Goal: Task Accomplishment & Management: Complete application form

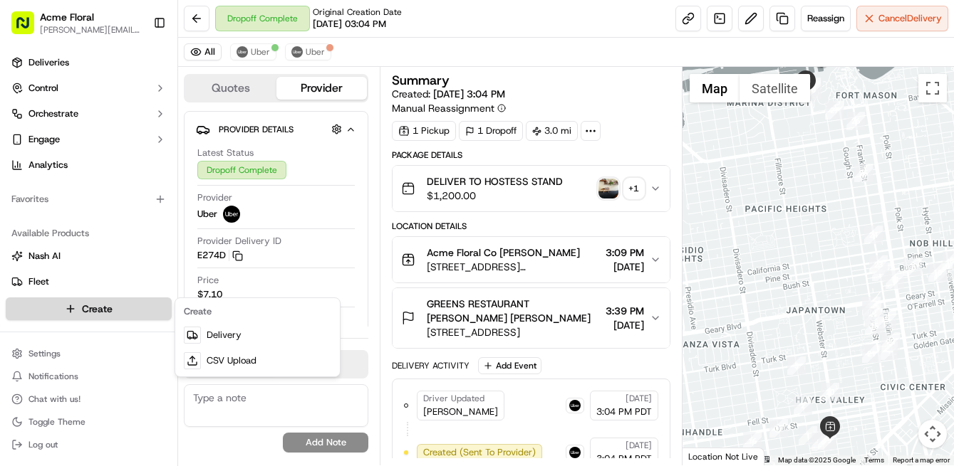
click at [101, 310] on html "Acme Floral [PERSON_NAME][EMAIL_ADDRESS][DOMAIN_NAME] Toggle Sidebar Deliveries…" at bounding box center [477, 233] width 954 height 466
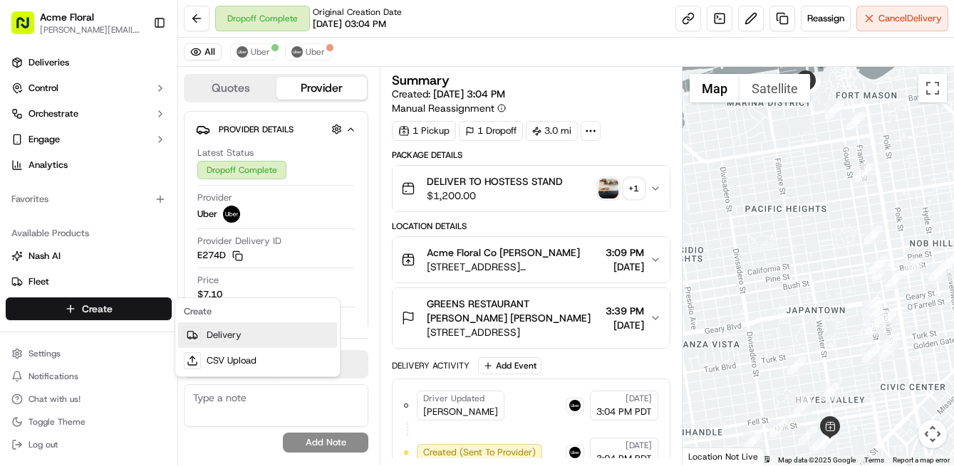
click at [211, 333] on link "Delivery" at bounding box center [257, 336] width 159 height 26
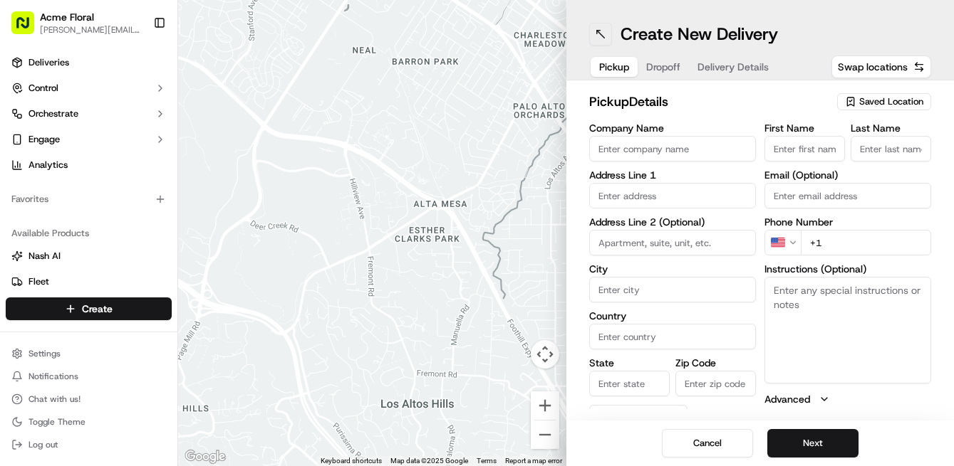
click at [602, 33] on button at bounding box center [600, 34] width 23 height 23
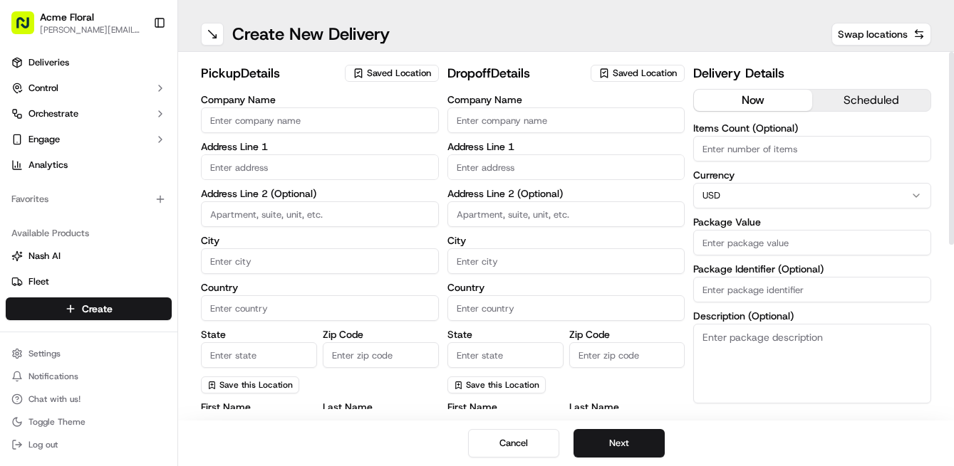
click at [388, 69] on span "Saved Location" at bounding box center [399, 73] width 64 height 13
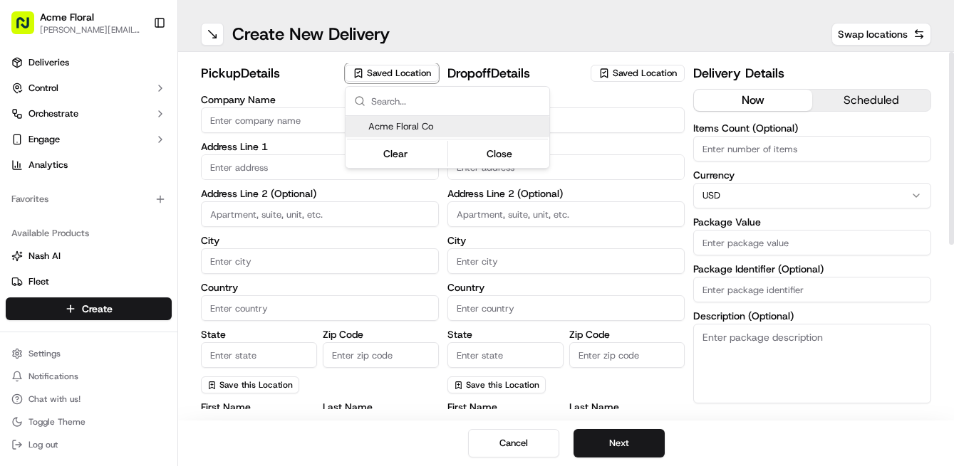
click at [401, 126] on span "Acme Floral Co" at bounding box center [455, 126] width 175 height 13
type input "Acme Floral Co"
type input "[GEOGRAPHIC_DATA]"
type input "US"
type input "CA"
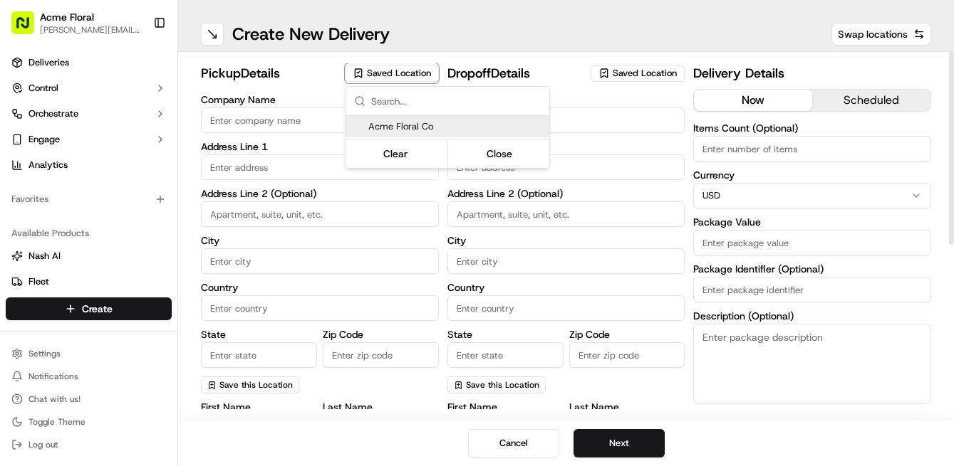
type input "94117"
type input "[PERSON_NAME]"
type input "[EMAIL_ADDRESS][DOMAIN_NAME]"
type input "[PHONE_NUMBER]"
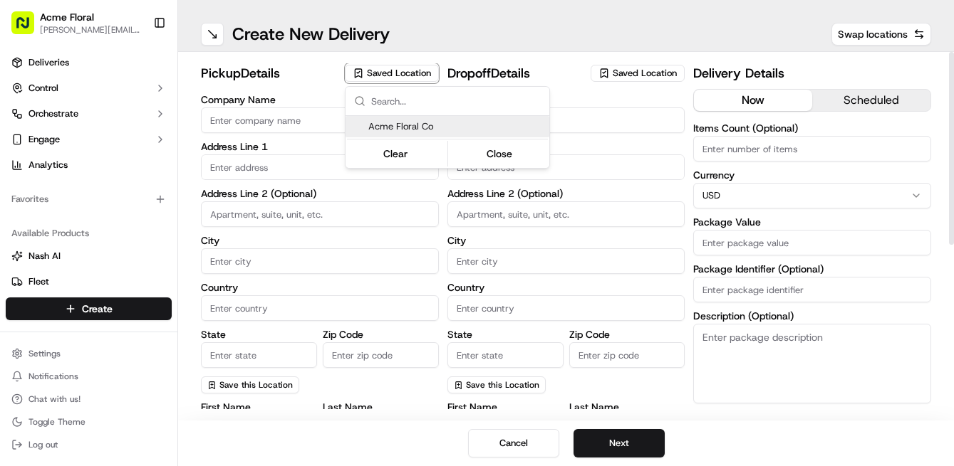
type textarea "Please drive safely and handle floral with care. Call the flower shop with any …"
type input "[STREET_ADDRESS][PERSON_NAME]"
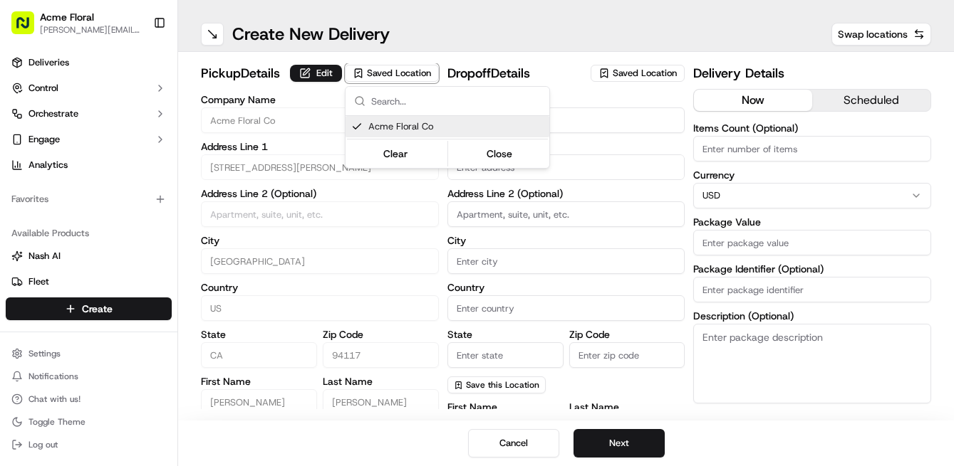
click at [600, 169] on html "Acme Floral [PERSON_NAME][EMAIL_ADDRESS][DOMAIN_NAME] Toggle Sidebar Deliveries…" at bounding box center [477, 233] width 954 height 466
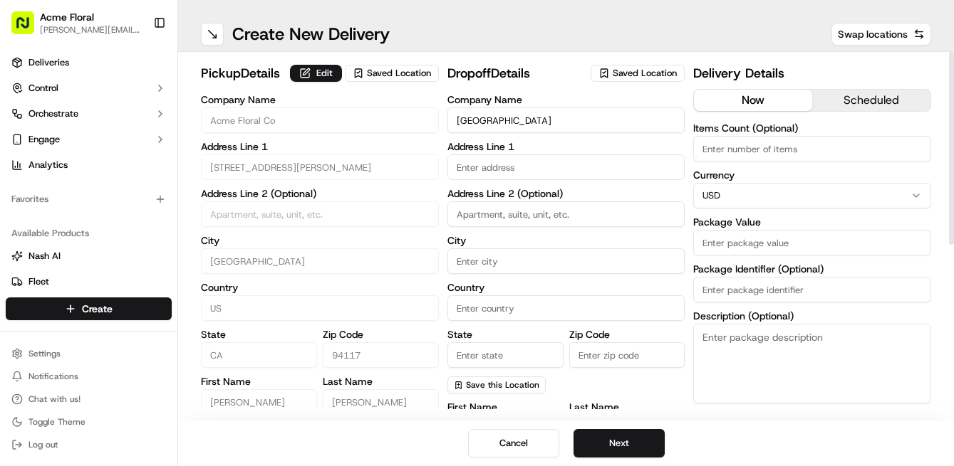
type input "[GEOGRAPHIC_DATA]"
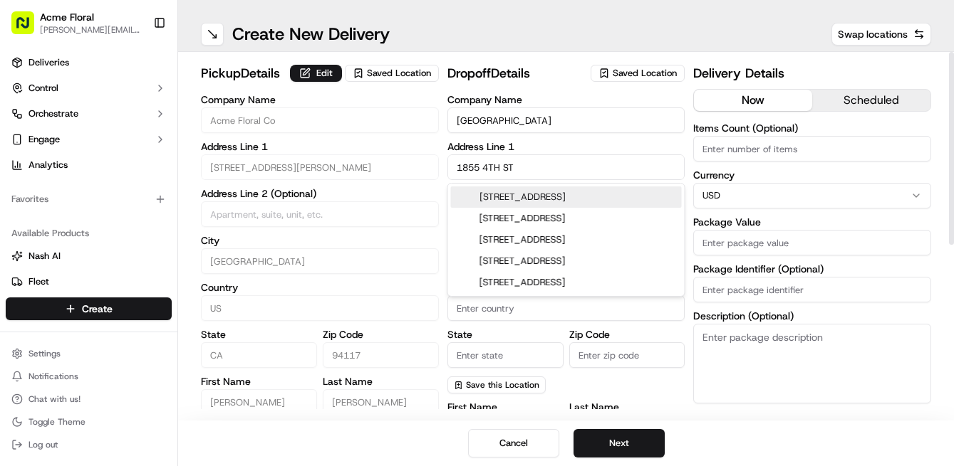
click at [590, 195] on div "[STREET_ADDRESS]" at bounding box center [566, 197] width 231 height 21
type input "[STREET_ADDRESS]"
type input "[GEOGRAPHIC_DATA]"
type input "CA"
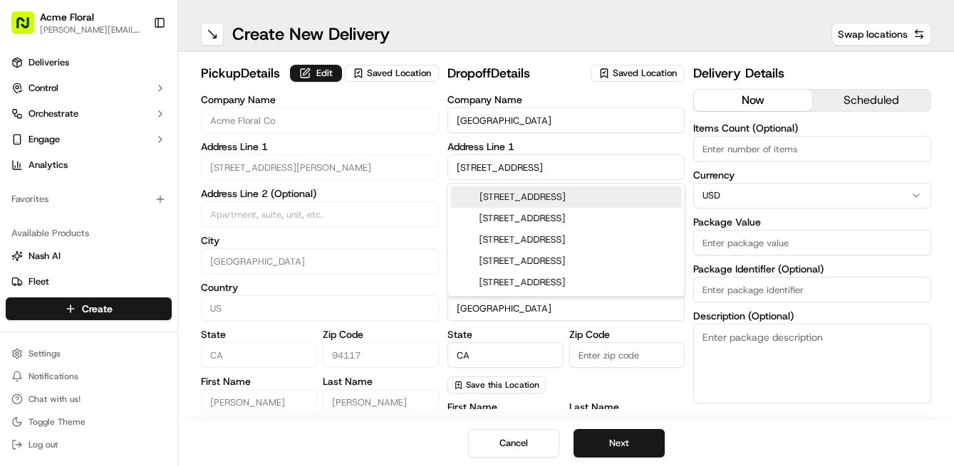
type input "94158"
type input "[STREET_ADDRESS]"
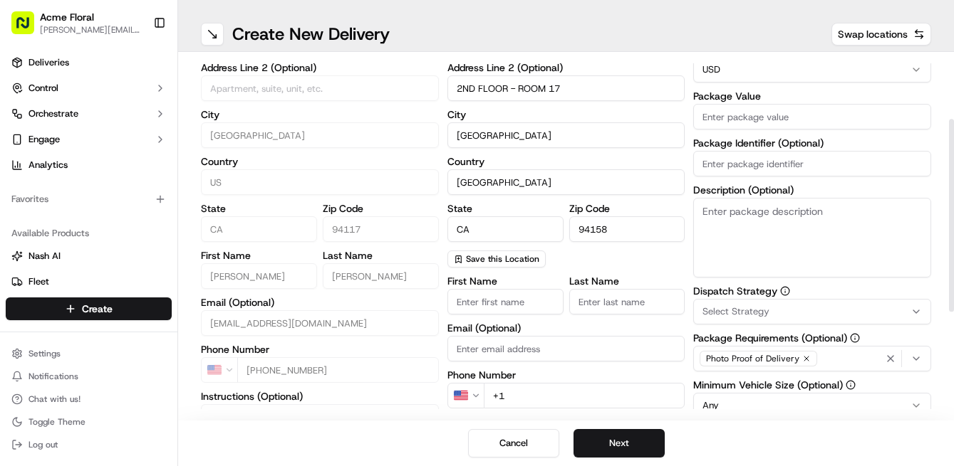
scroll to position [140, 0]
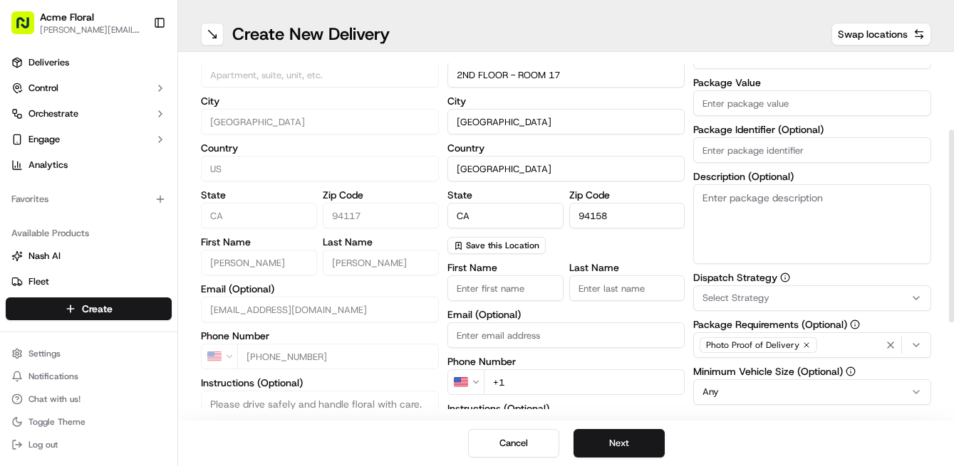
type input "2ND FLOOR - ROOM 17"
type input "PERSEPHONE"
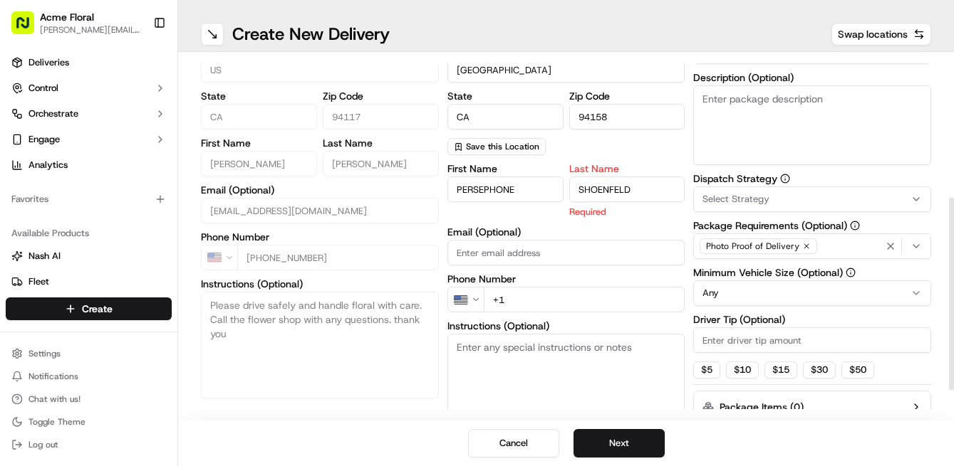
scroll to position [271, 0]
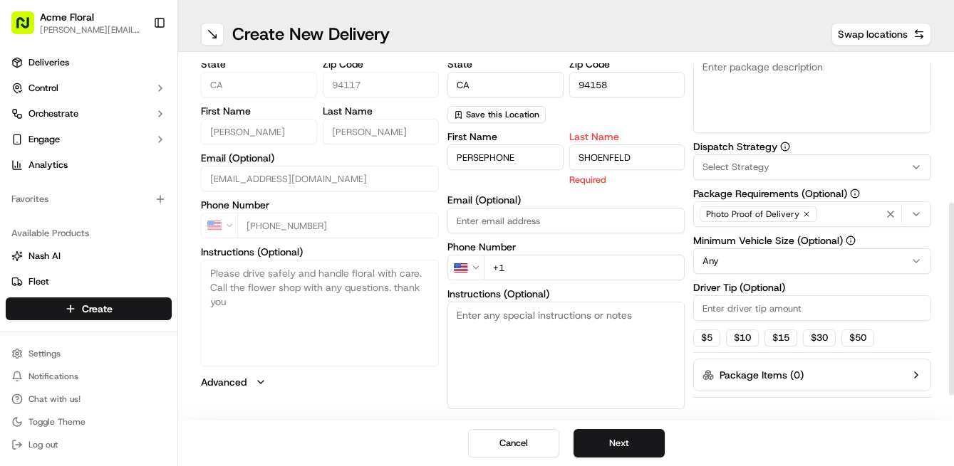
type input "SHOENFELD"
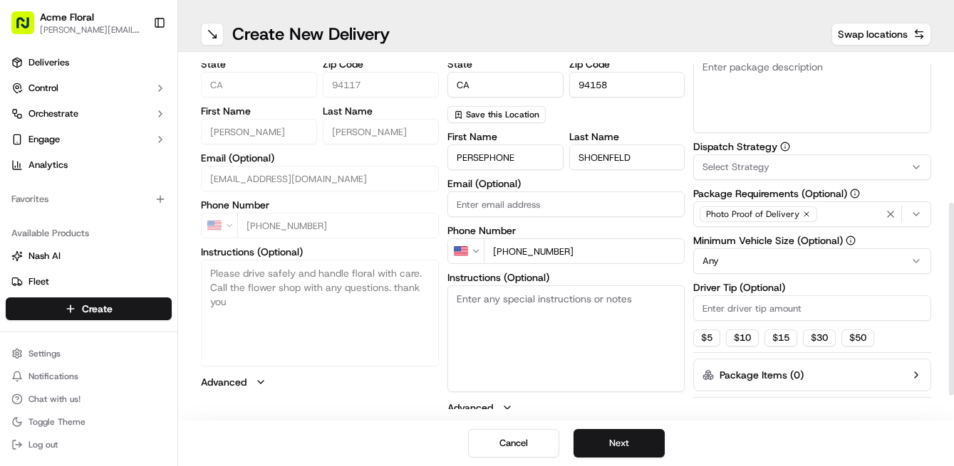
type input "[PHONE_NUMBER]"
click at [561, 328] on textarea "Instructions (Optional)" at bounding box center [566, 339] width 238 height 107
click at [558, 301] on textarea "DELIVER TO FLOOR NURSE OR SECURITY" at bounding box center [566, 339] width 238 height 107
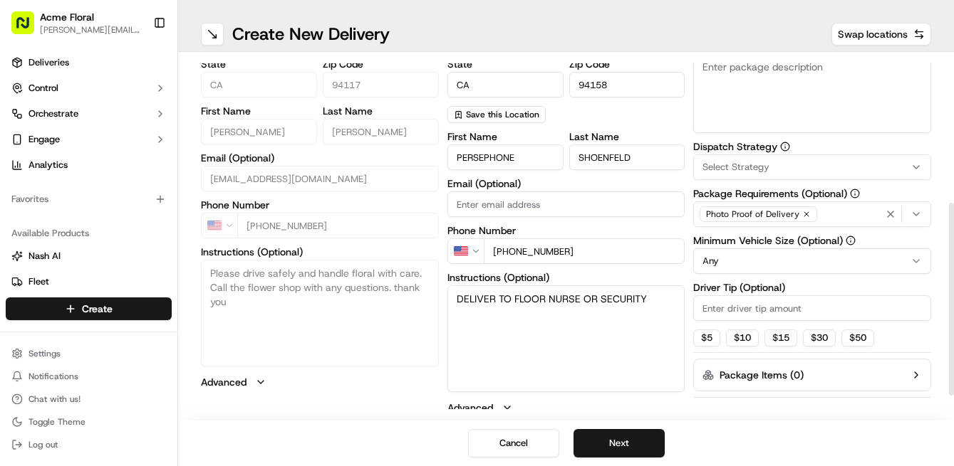
type textarea "DELIVER TO FLOOR NURSE OR SECURITY"
click at [772, 92] on textarea "Description (Optional)" at bounding box center [812, 93] width 238 height 80
paste textarea "DELIVER TO FLOOR NURSE OR SECURITY"
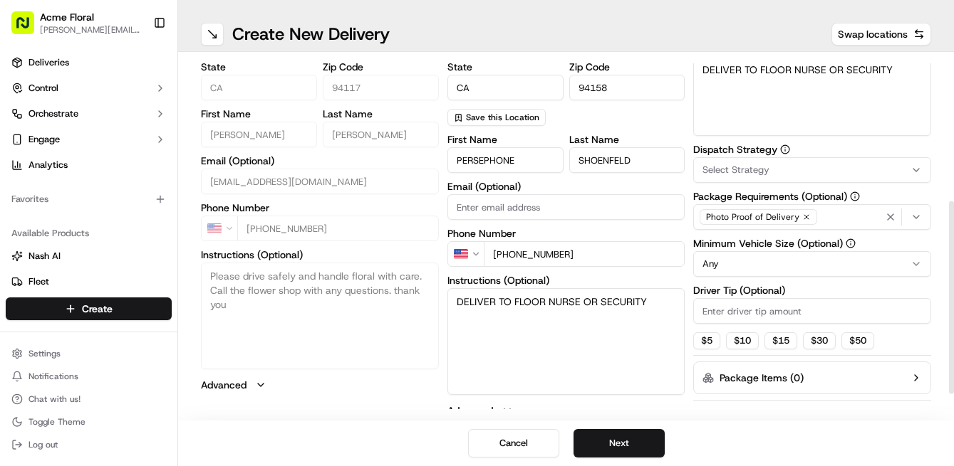
type textarea "DELIVER TO FLOOR NURSE OR SECURITY"
click at [755, 169] on span "Select Strategy" at bounding box center [735, 170] width 67 height 13
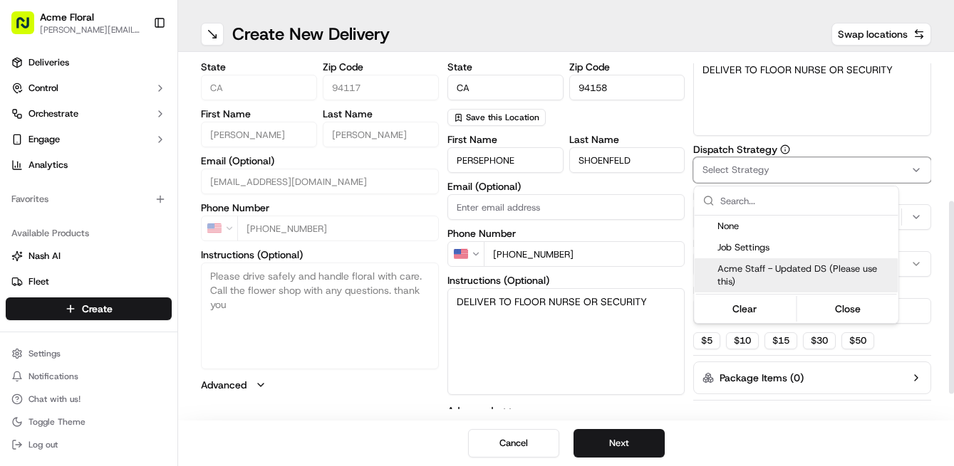
click at [743, 268] on span "Acme Staff - Updated DS (Please use this)" at bounding box center [804, 276] width 175 height 26
click at [702, 341] on html "Acme Floral [PERSON_NAME][EMAIL_ADDRESS][DOMAIN_NAME] Toggle Sidebar Deliveries…" at bounding box center [477, 233] width 954 height 466
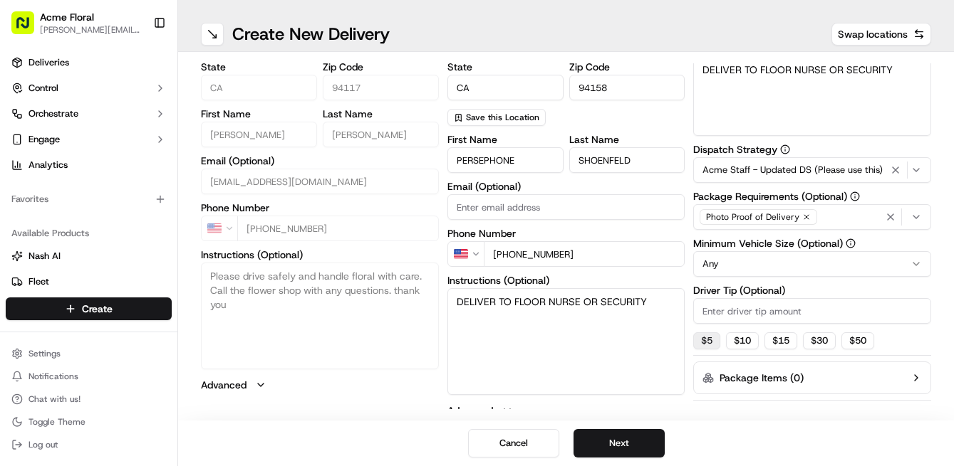
click at [706, 341] on button "$ 5" at bounding box center [706, 341] width 27 height 17
type input "5"
click at [685, 262] on div "pickup Details Edit Saved Location Company Name Acme Floral Co Address Line 1 […" at bounding box center [566, 127] width 730 height 662
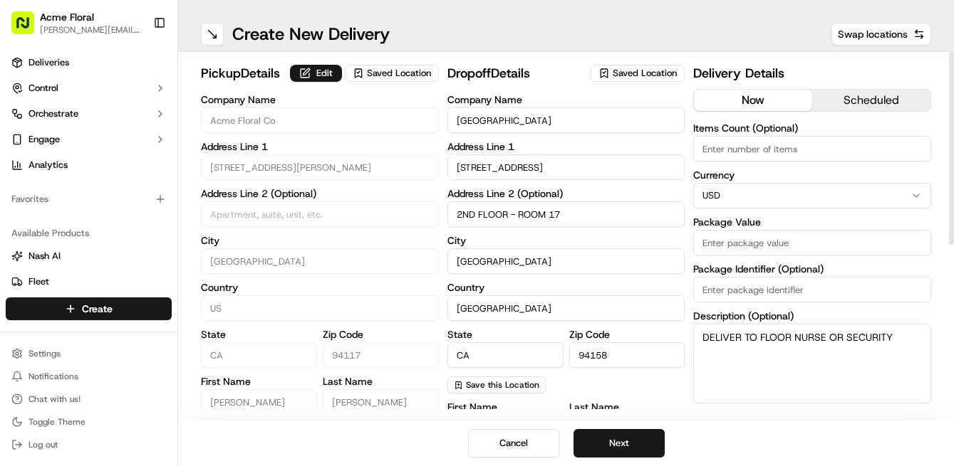
scroll to position [0, 0]
click at [748, 241] on input "Package Value" at bounding box center [812, 243] width 238 height 26
type input "225"
click at [691, 298] on div "pickup Details Edit Saved Location Company Name Acme Floral Co Address Line 1 […" at bounding box center [566, 394] width 730 height 662
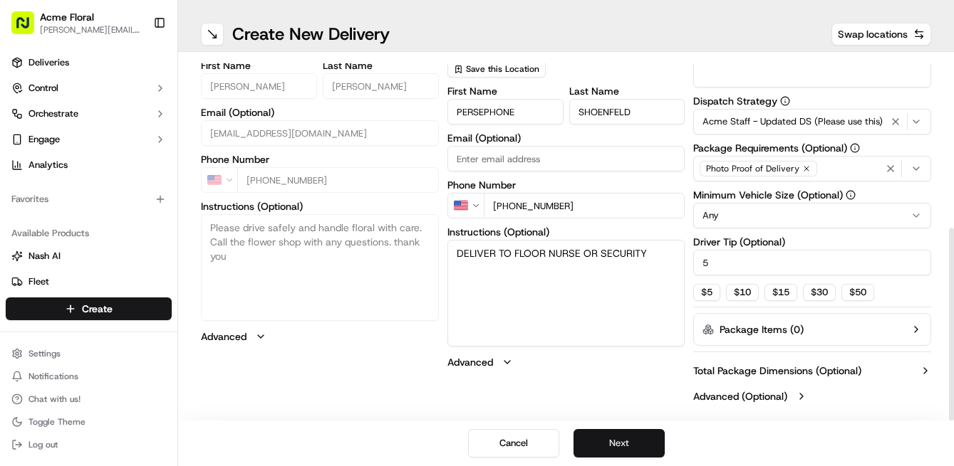
scroll to position [316, 0]
click at [602, 439] on button "Next" at bounding box center [618, 443] width 91 height 28
click at [602, 439] on button "Submit" at bounding box center [618, 443] width 91 height 28
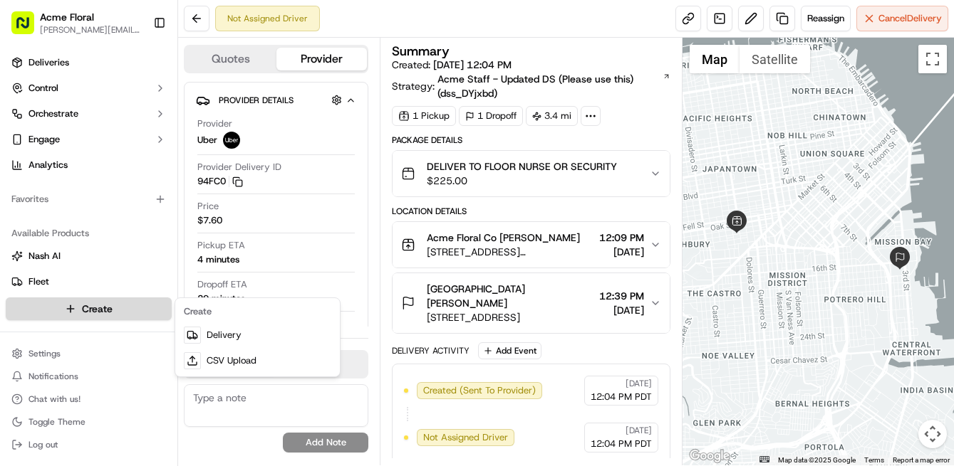
click at [120, 302] on html "Acme Floral [PERSON_NAME][EMAIL_ADDRESS][DOMAIN_NAME] Toggle Sidebar Deliveries…" at bounding box center [477, 233] width 954 height 466
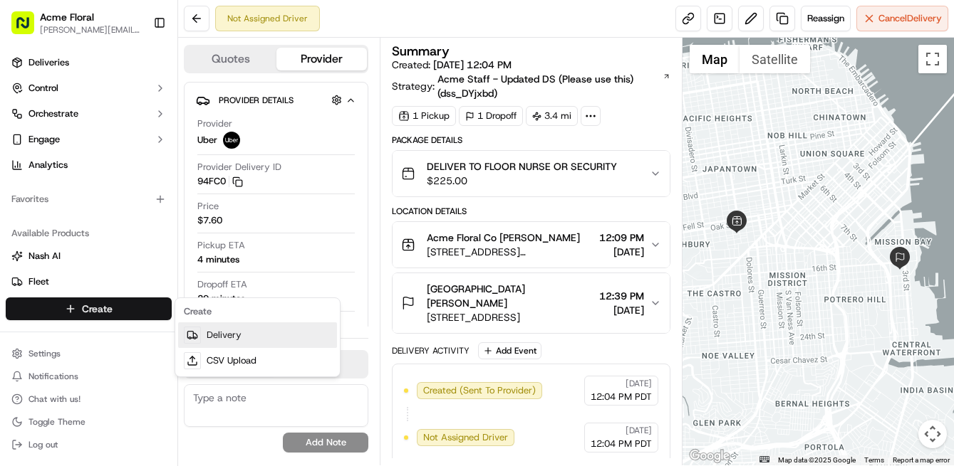
click at [227, 335] on link "Delivery" at bounding box center [257, 336] width 159 height 26
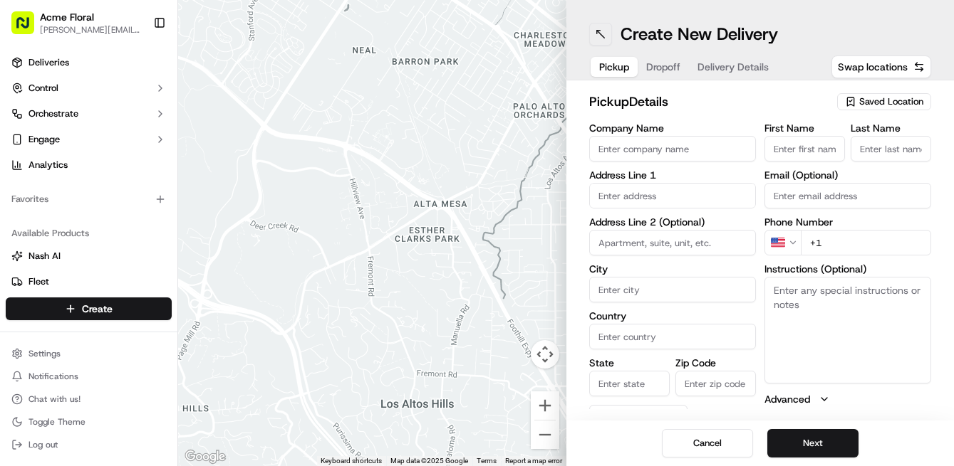
click at [602, 31] on button at bounding box center [600, 34] width 23 height 23
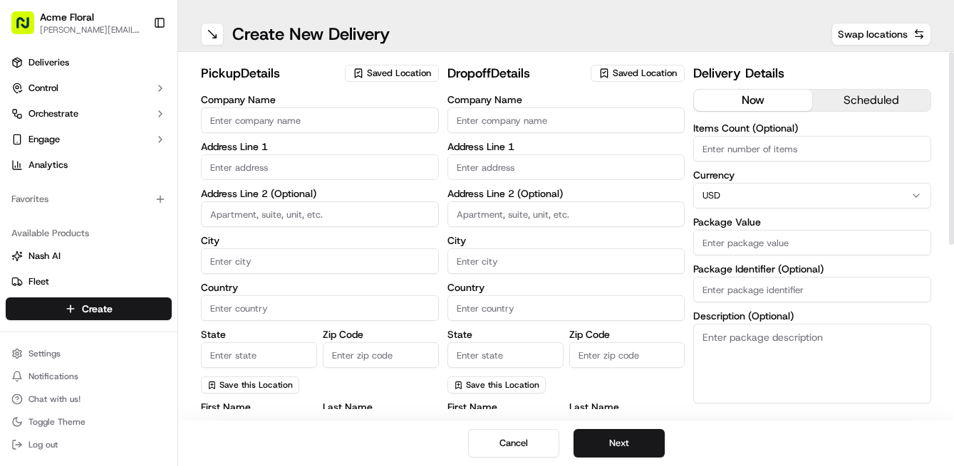
click at [380, 74] on span "Saved Location" at bounding box center [399, 73] width 64 height 13
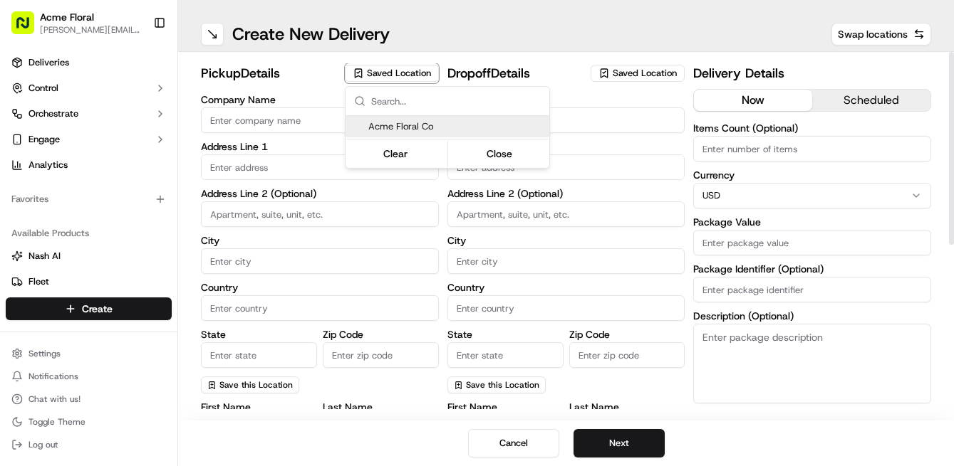
click at [389, 131] on span "Acme Floral Co" at bounding box center [455, 126] width 175 height 13
type input "Acme Floral Co"
type input "[GEOGRAPHIC_DATA]"
type input "US"
type input "CA"
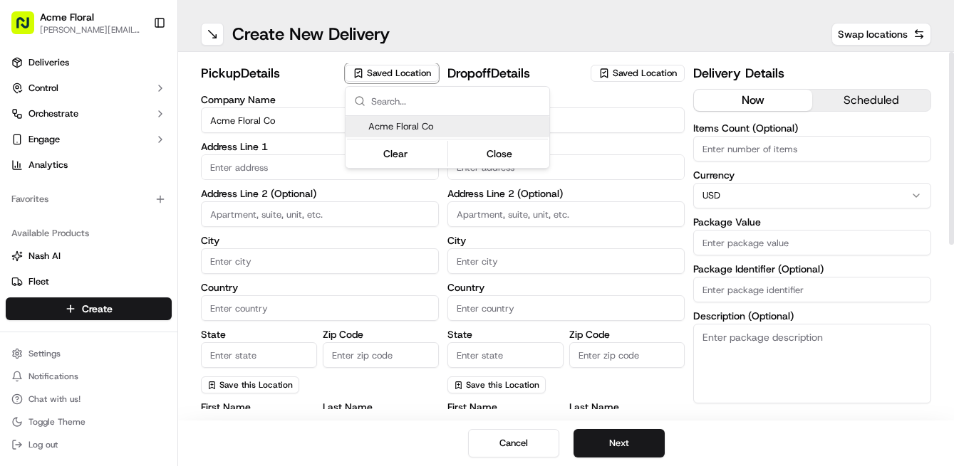
type input "94117"
type input "[PERSON_NAME]"
type input "[EMAIL_ADDRESS][DOMAIN_NAME]"
type input "[PHONE_NUMBER]"
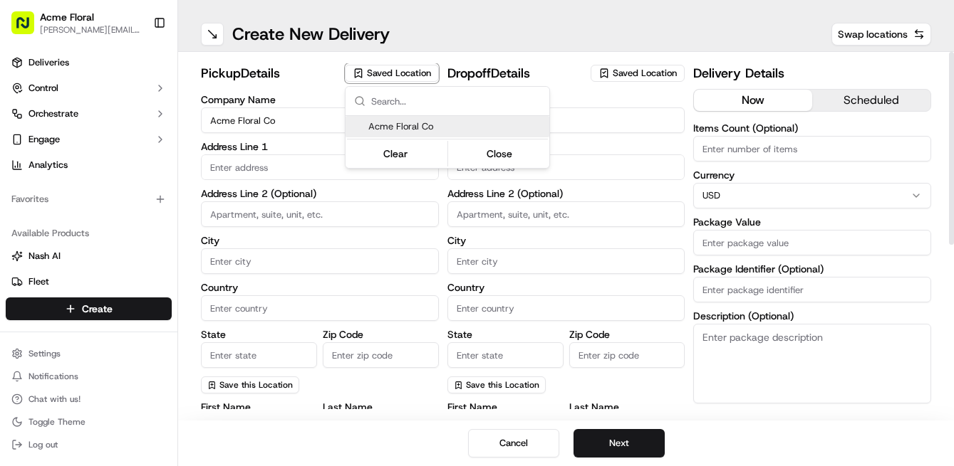
type textarea "Please drive safely and handle floral with care. Call the flower shop with any …"
type input "[STREET_ADDRESS][PERSON_NAME]"
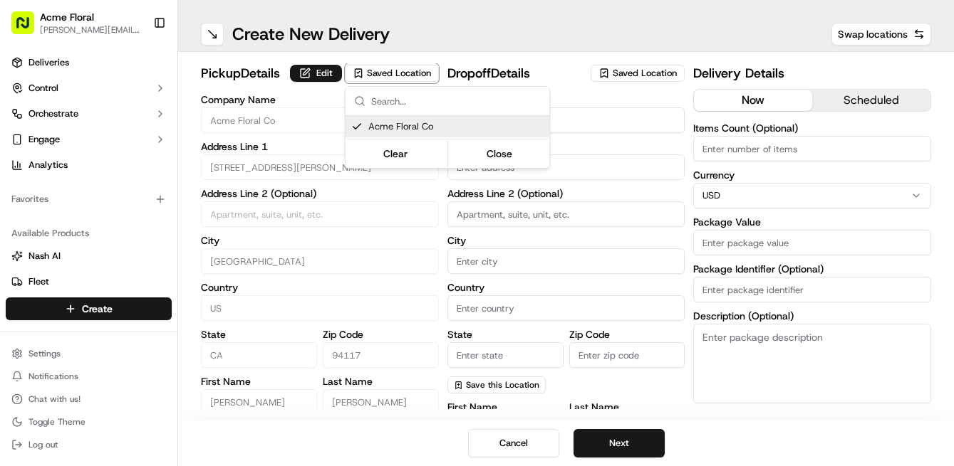
click at [601, 169] on html "Acme Floral [PERSON_NAME][EMAIL_ADDRESS][DOMAIN_NAME] Toggle Sidebar Deliveries…" at bounding box center [477, 233] width 954 height 466
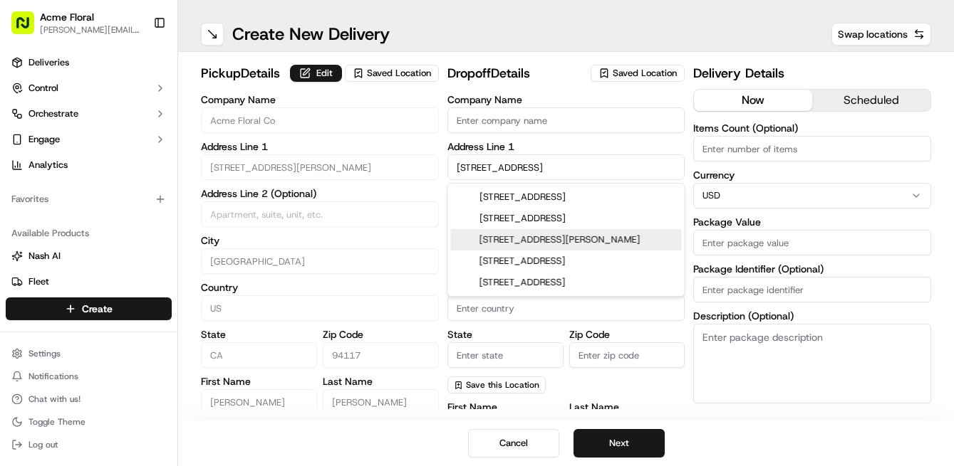
type input "[STREET_ADDRESS]"
click at [688, 247] on div "pickup Details Edit Saved Location Company Name Acme Floral Co Address Line 1 […" at bounding box center [566, 394] width 730 height 662
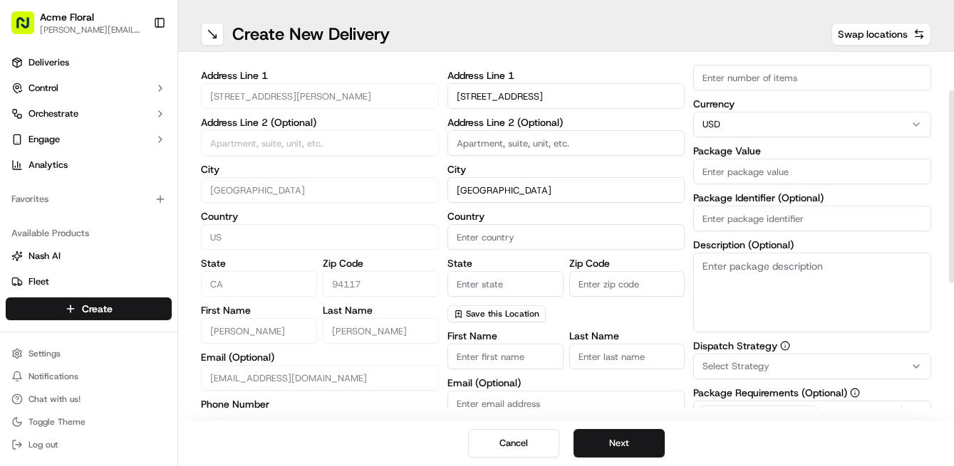
scroll to position [73, 0]
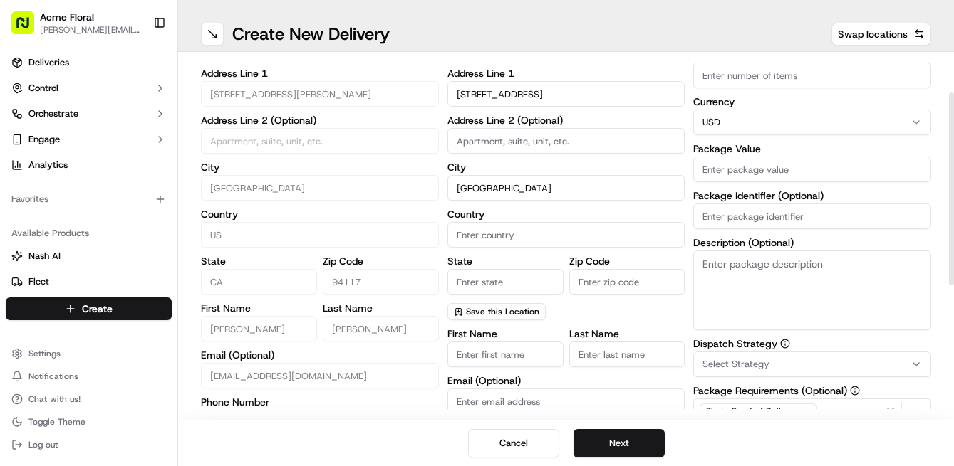
type input "[GEOGRAPHIC_DATA]"
type input "US"
type input "CA"
type input "94117"
type input "JACK"
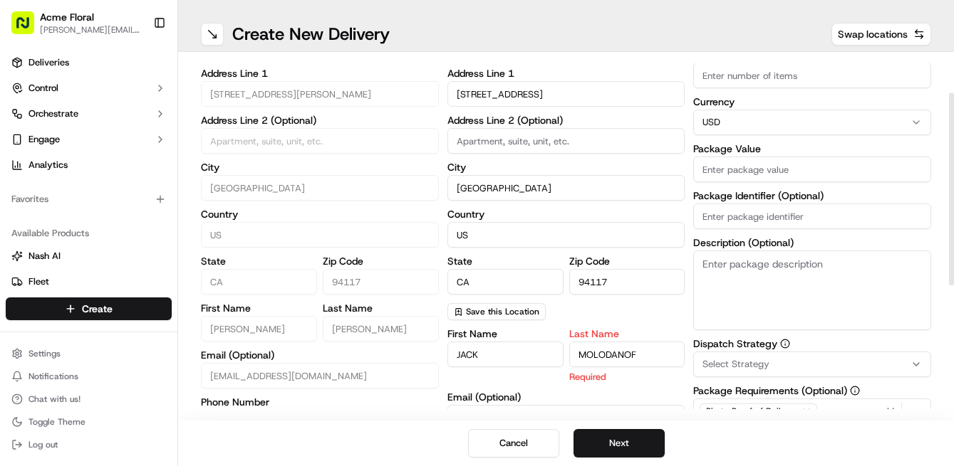
type input "MOLODANOF"
click at [564, 307] on div "Company Name Address Line [GEOGRAPHIC_DATA][STREET_ADDRESS] Address Line 2 (Opt…" at bounding box center [566, 170] width 238 height 299
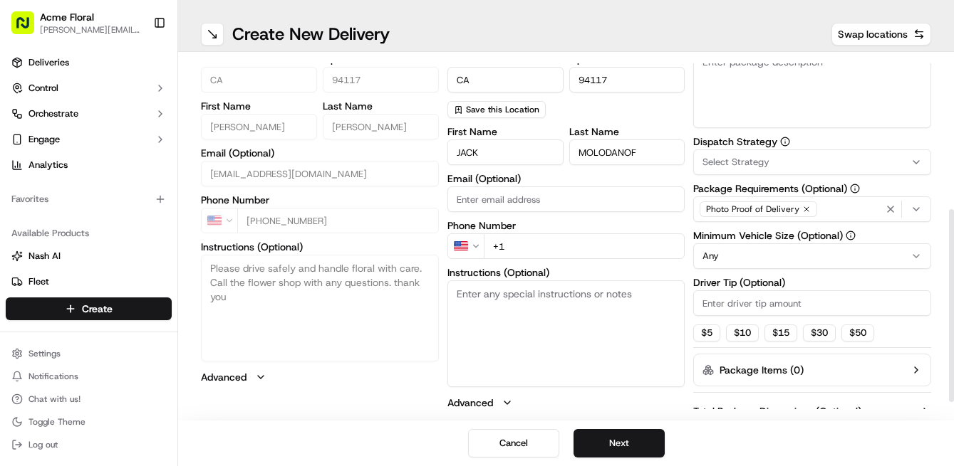
scroll to position [283, 0]
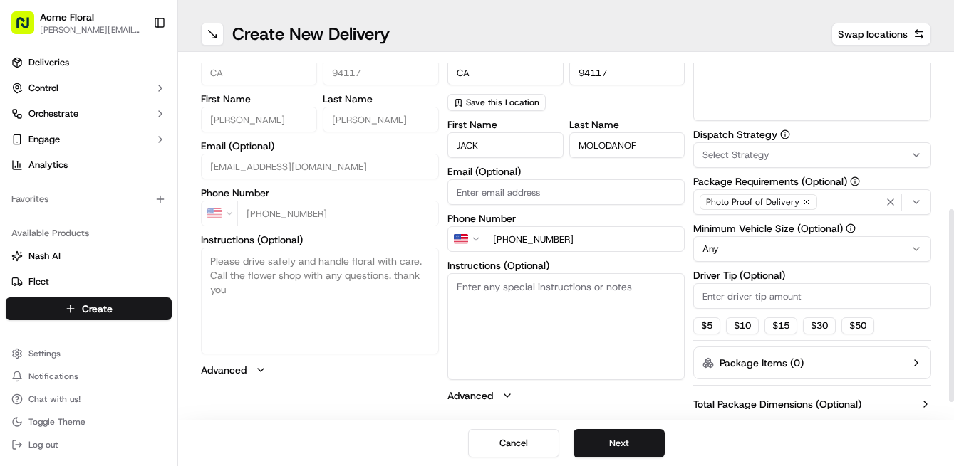
type input "[PHONE_NUMBER]"
click at [605, 317] on textarea "Instructions (Optional)" at bounding box center [566, 326] width 238 height 107
type textarea "DELIVER TO RECIPIENT"
click at [706, 330] on button "$ 5" at bounding box center [706, 326] width 27 height 17
type input "5"
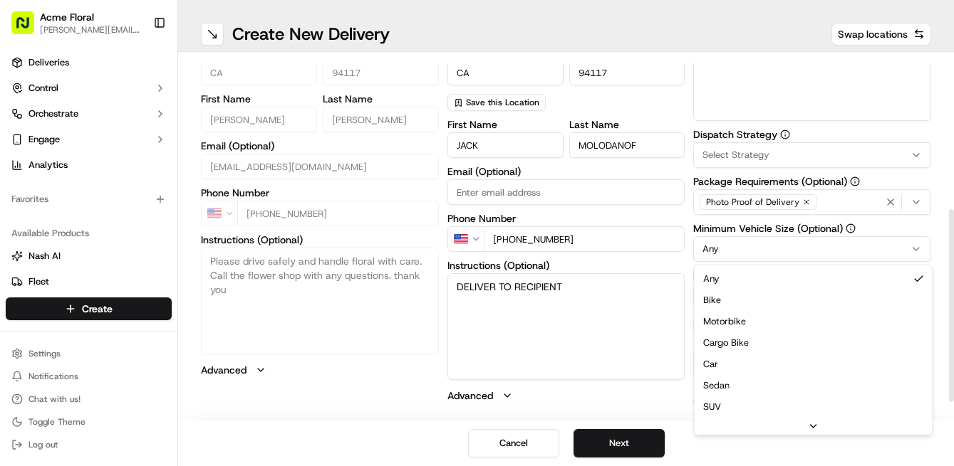
click at [726, 245] on html "Acme Floral [PERSON_NAME][EMAIL_ADDRESS][DOMAIN_NAME] Toggle Sidebar Deliveries…" at bounding box center [477, 233] width 954 height 466
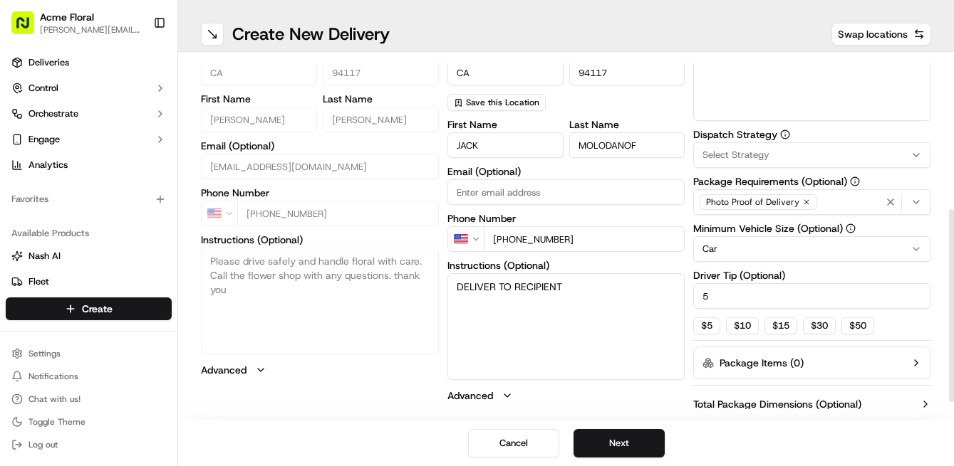
click at [748, 158] on span "Select Strategy" at bounding box center [735, 155] width 67 height 13
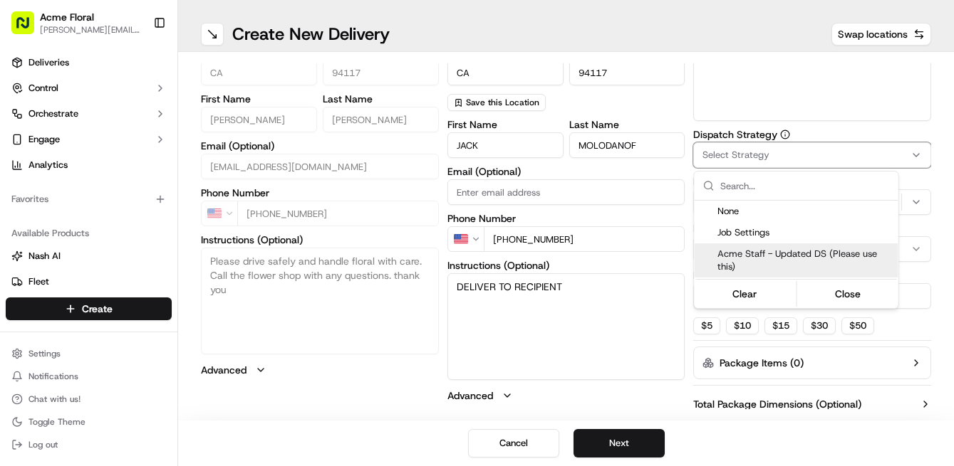
click at [741, 256] on span "Acme Staff - Updated DS (Please use this)" at bounding box center [804, 261] width 175 height 26
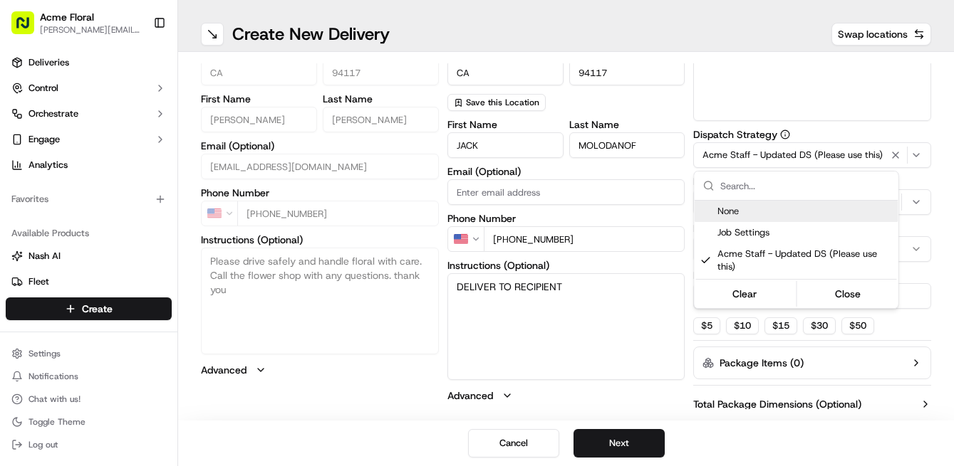
click at [758, 85] on html "Acme Floral [PERSON_NAME][EMAIL_ADDRESS][DOMAIN_NAME] Toggle Sidebar Deliveries…" at bounding box center [477, 233] width 954 height 466
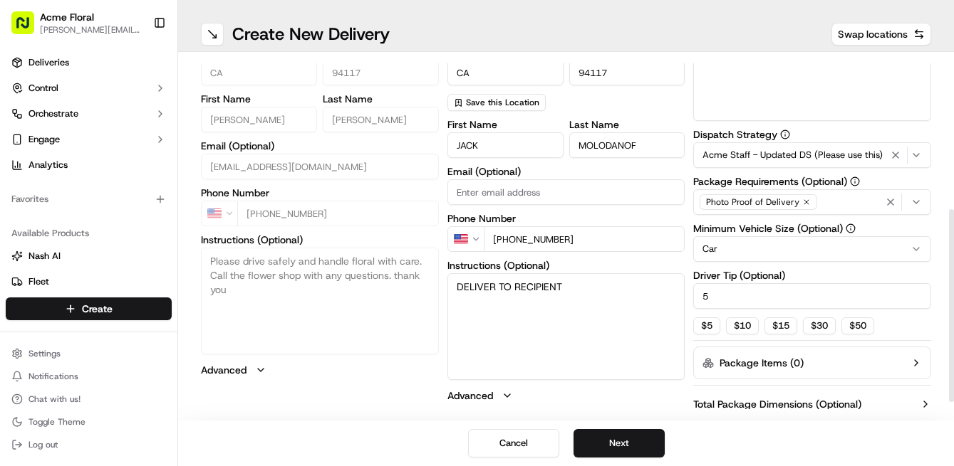
click at [750, 85] on textarea "Description (Optional)" at bounding box center [812, 81] width 238 height 80
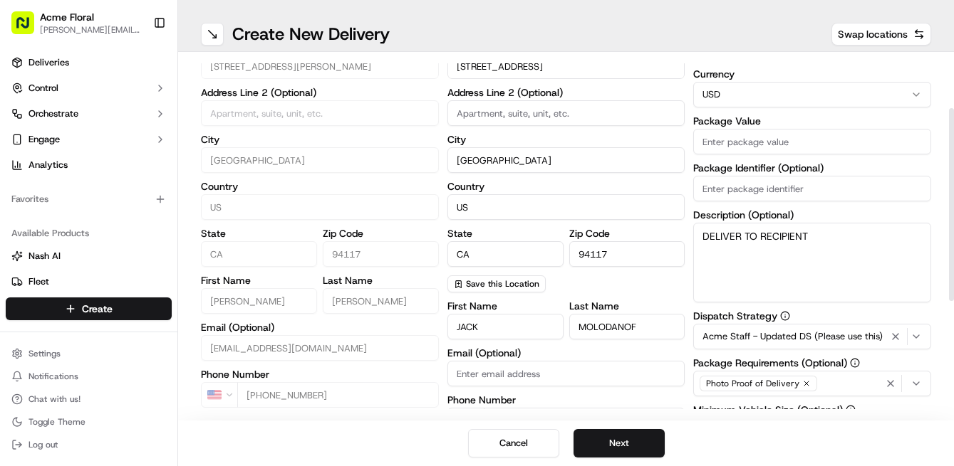
type textarea "DELIVER TO RECIPIENT"
click at [725, 146] on input "Package Value" at bounding box center [812, 142] width 238 height 26
type input "225"
click at [635, 442] on button "Next" at bounding box center [618, 443] width 91 height 28
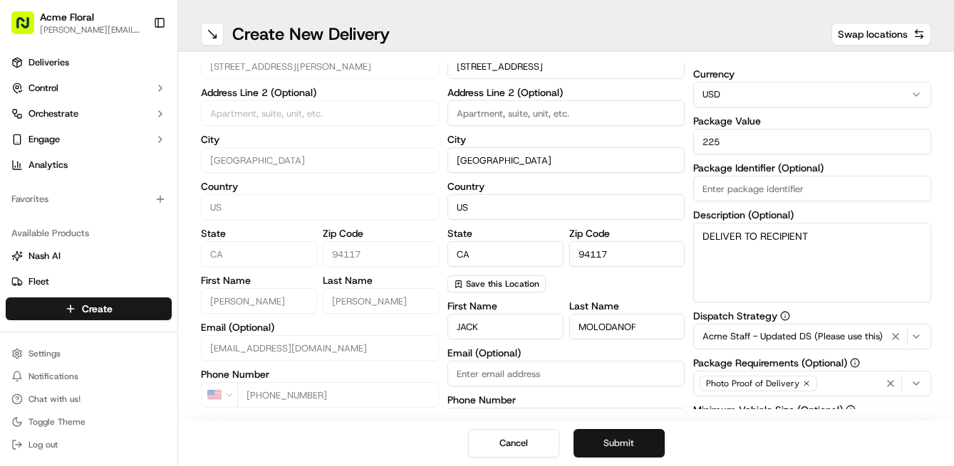
click at [635, 442] on button "Submit" at bounding box center [618, 443] width 91 height 28
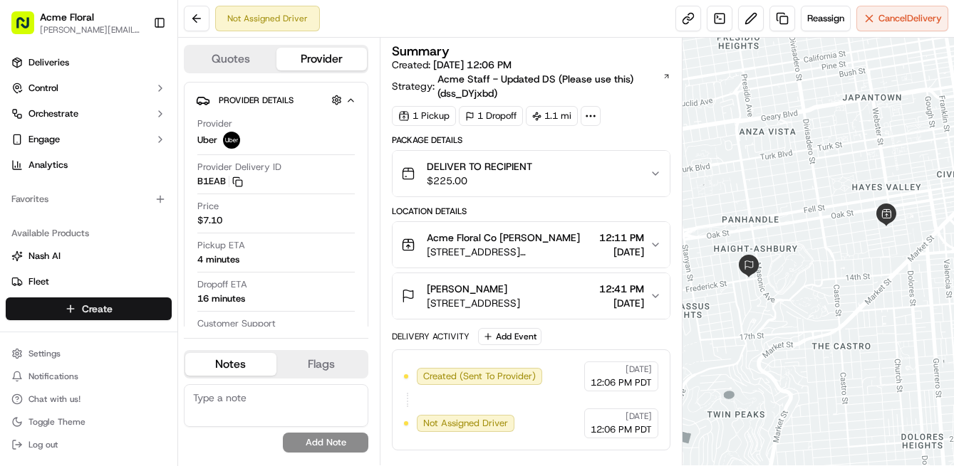
click at [111, 310] on html "Acme Floral [PERSON_NAME][EMAIL_ADDRESS][DOMAIN_NAME] Toggle Sidebar Deliveries…" at bounding box center [477, 233] width 954 height 466
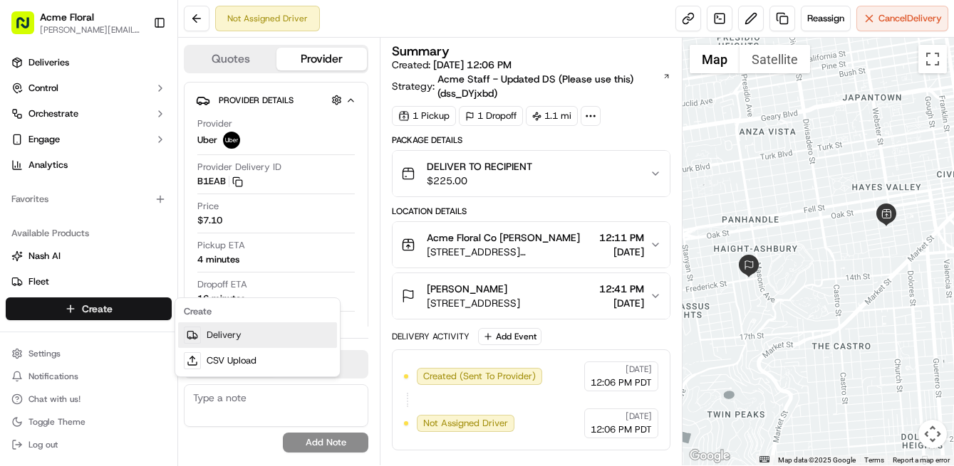
click at [229, 335] on link "Delivery" at bounding box center [257, 336] width 159 height 26
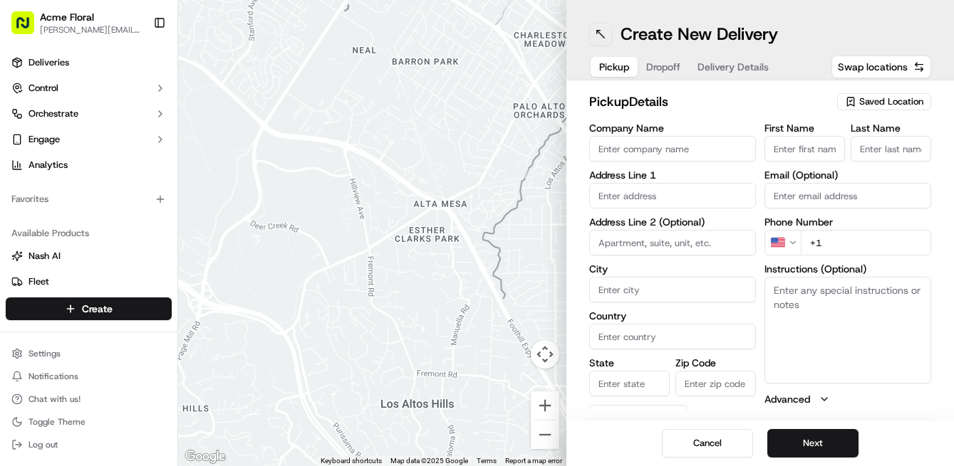
click at [595, 34] on button at bounding box center [600, 34] width 23 height 23
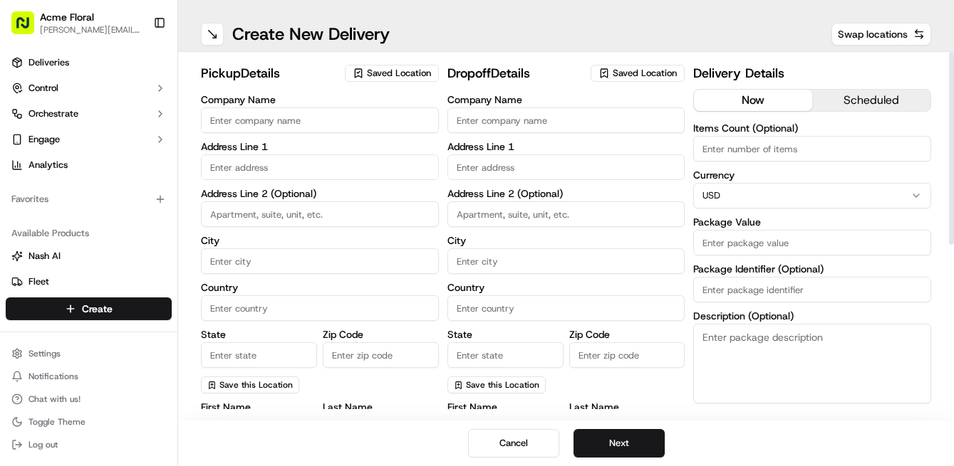
click at [390, 74] on span "Saved Location" at bounding box center [399, 73] width 64 height 13
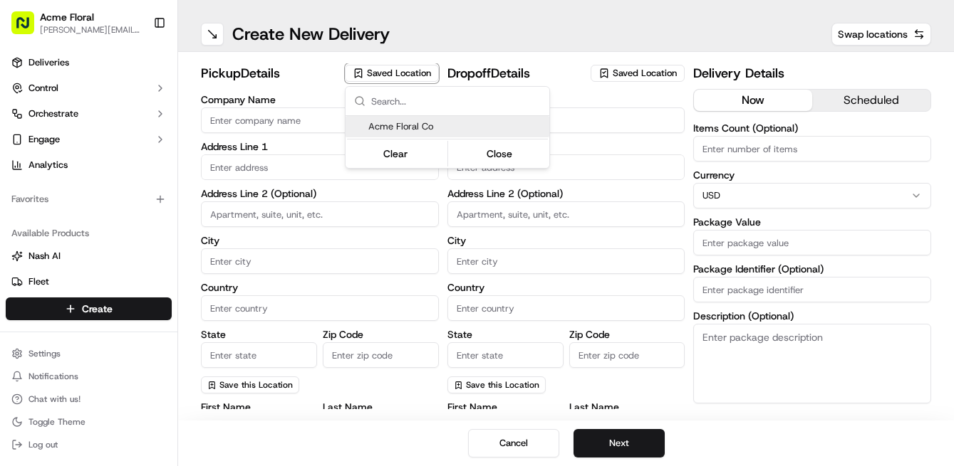
click at [405, 123] on span "Acme Floral Co" at bounding box center [455, 126] width 175 height 13
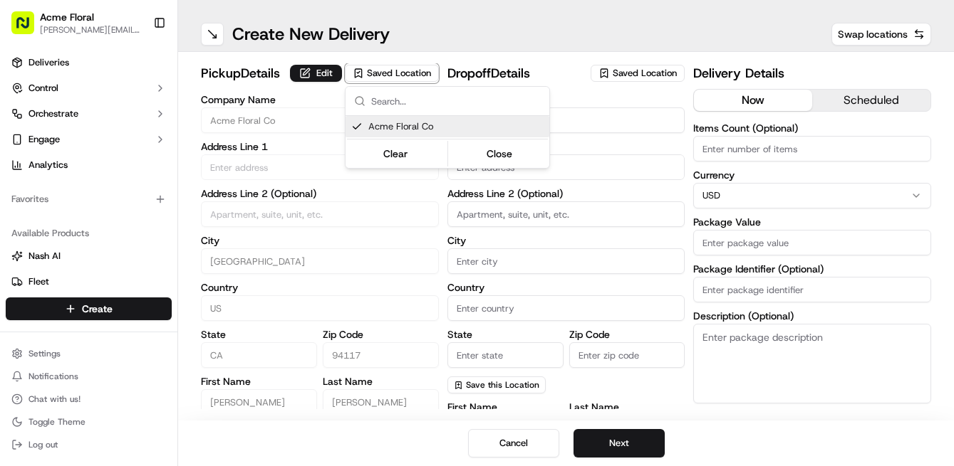
type input "Acme Floral Co"
type input "[GEOGRAPHIC_DATA]"
type input "US"
type input "CA"
type input "94117"
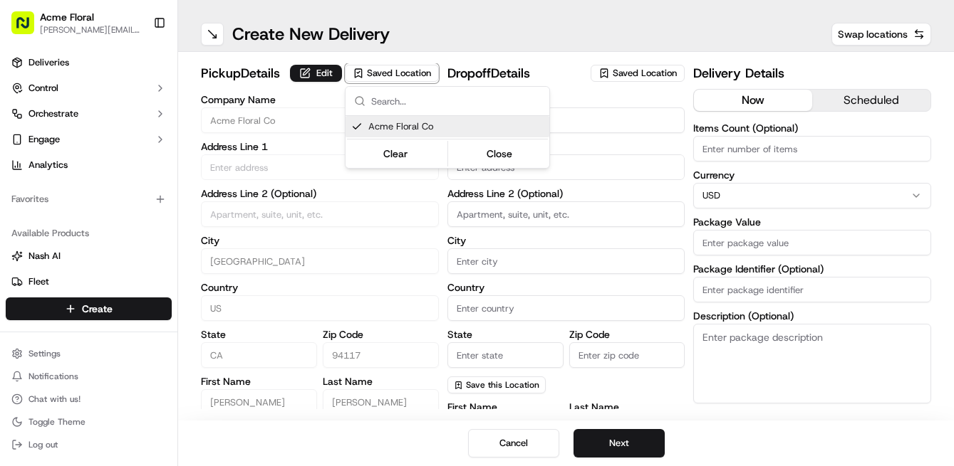
type input "[PERSON_NAME]"
type input "[EMAIL_ADDRESS][DOMAIN_NAME]"
type input "[PHONE_NUMBER]"
type textarea "Please drive safely and handle floral with care. Call the flower shop with any …"
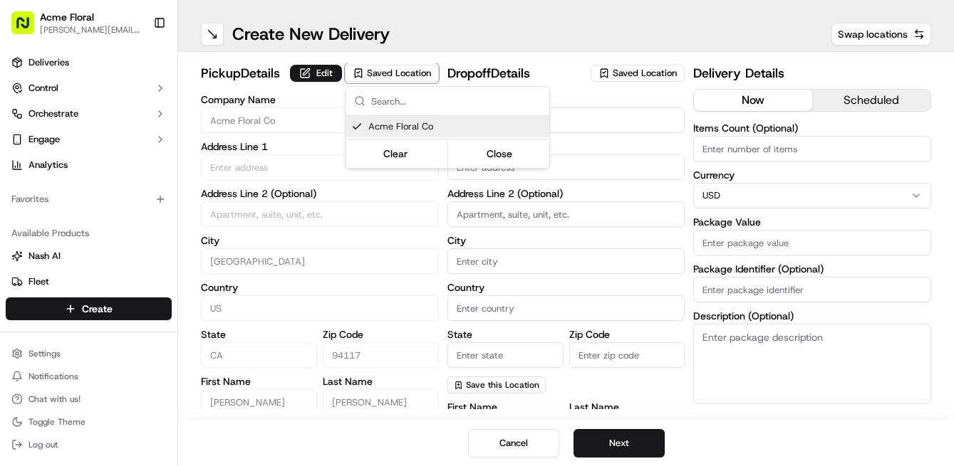
type input "[STREET_ADDRESS][PERSON_NAME]"
click at [577, 210] on html "Acme Floral [PERSON_NAME][EMAIL_ADDRESS][DOMAIN_NAME] Toggle Sidebar Deliveries…" at bounding box center [477, 233] width 954 height 466
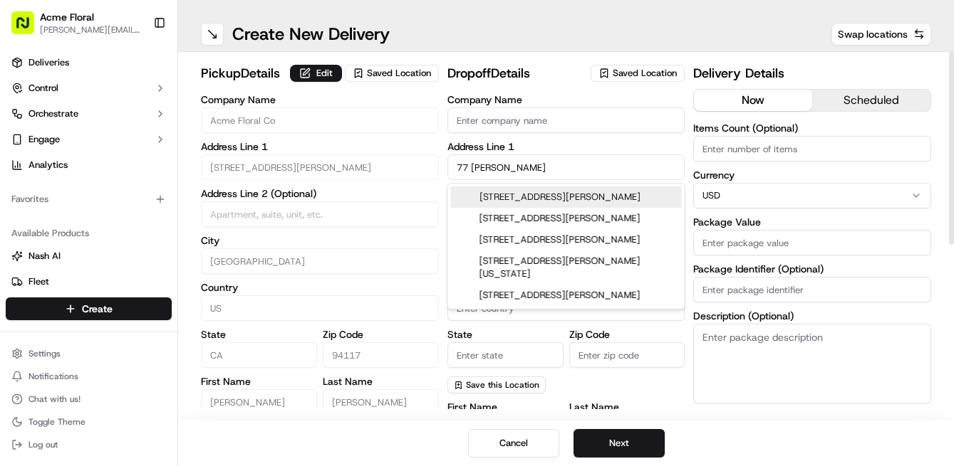
click at [584, 199] on div "[STREET_ADDRESS][PERSON_NAME]" at bounding box center [566, 197] width 231 height 21
type input "[STREET_ADDRESS][PERSON_NAME]"
type input "[GEOGRAPHIC_DATA]"
type input "CA"
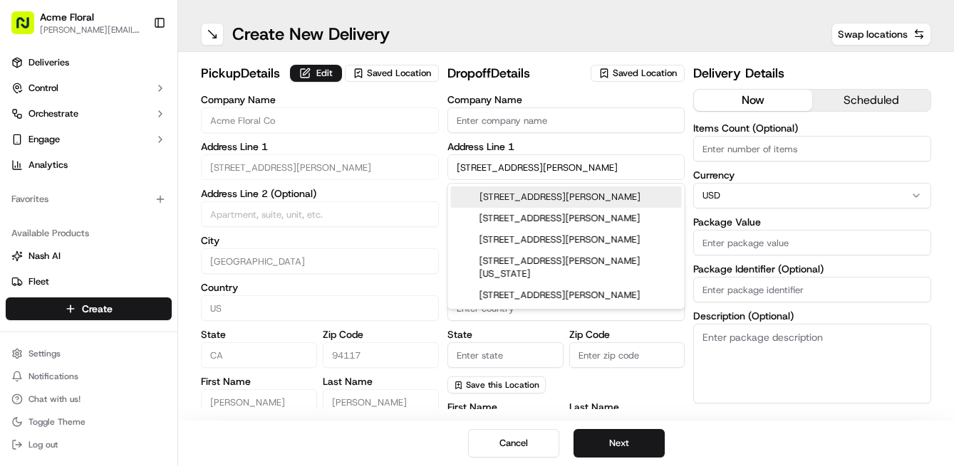
type input "94131"
type input "[STREET_ADDRESS][PERSON_NAME]"
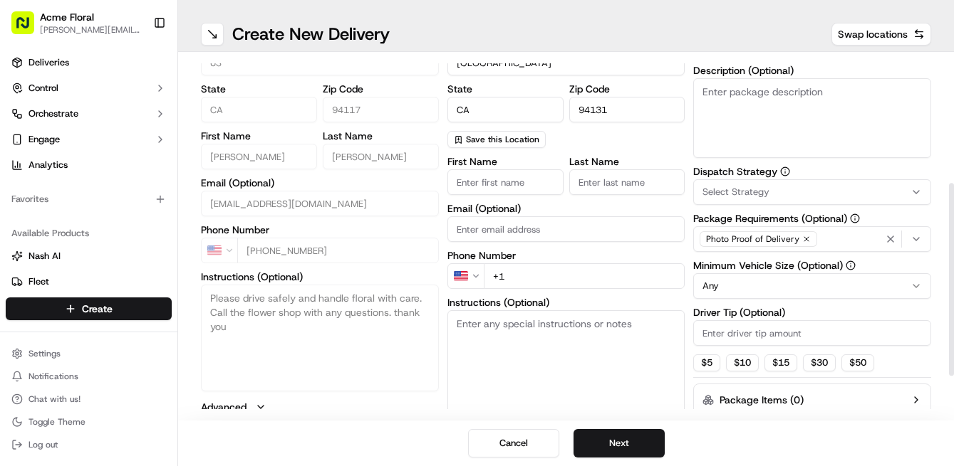
scroll to position [249, 0]
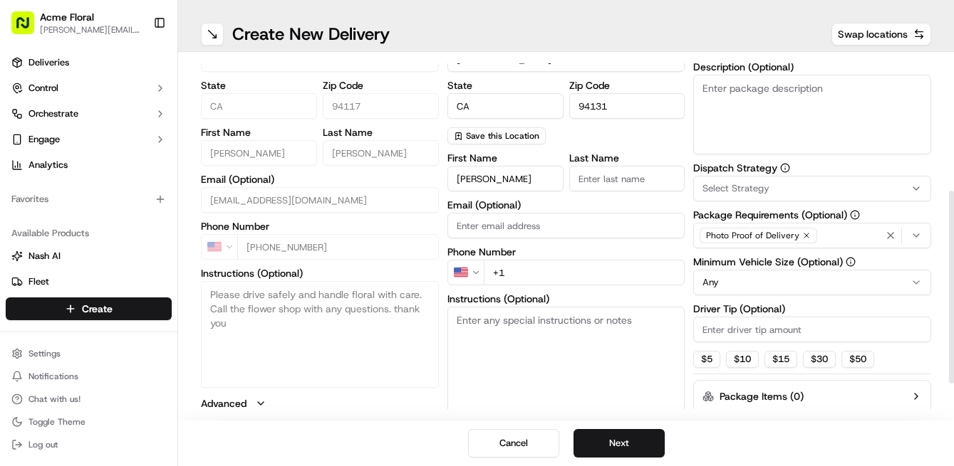
type input "[PERSON_NAME]"
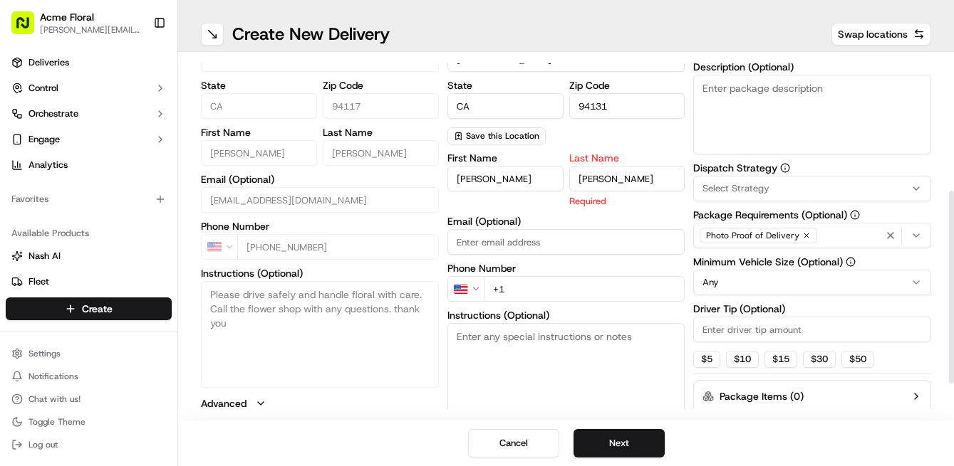
type input "[PERSON_NAME]"
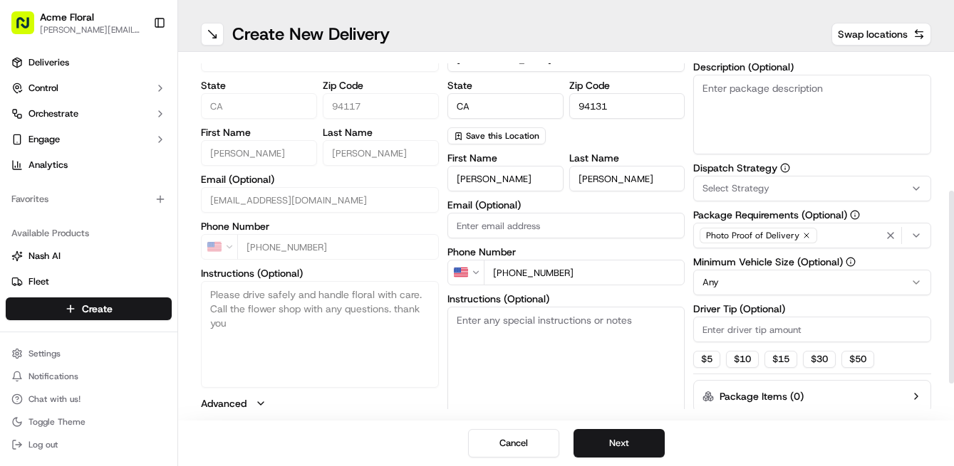
type input "[PHONE_NUMBER]"
click at [523, 352] on textarea "Instructions (Optional)" at bounding box center [566, 360] width 238 height 107
type textarea "DELIVER TO RECIPIENT"
click at [778, 101] on textarea "Description (Optional)" at bounding box center [812, 115] width 238 height 80
type textarea "DELIVER TO RECIPIENT"
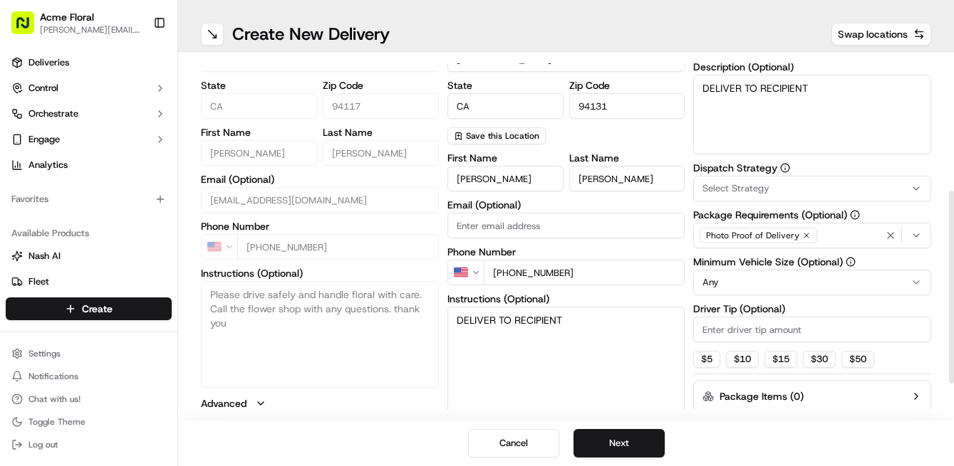
click at [754, 191] on span "Select Strategy" at bounding box center [735, 188] width 67 height 13
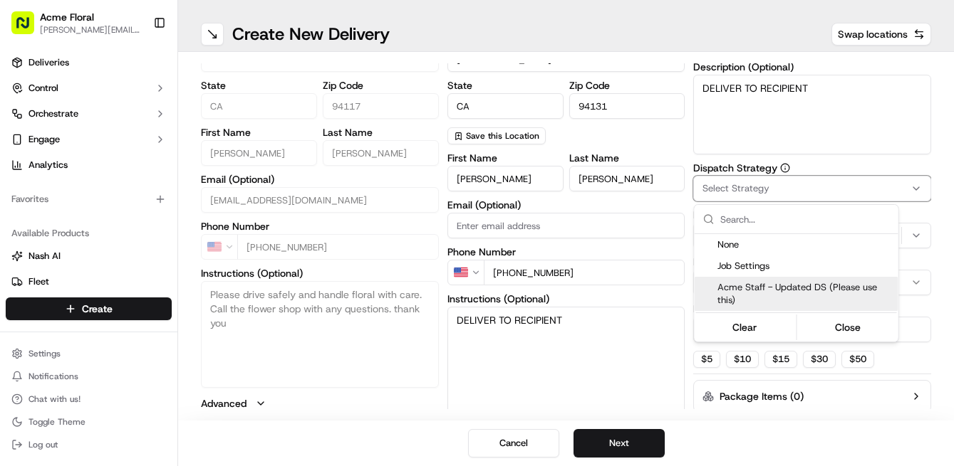
click at [730, 291] on span "Acme Staff - Updated DS (Please use this)" at bounding box center [804, 294] width 175 height 26
click at [706, 358] on html "Acme Floral [PERSON_NAME][EMAIL_ADDRESS][DOMAIN_NAME] Toggle Sidebar Deliveries…" at bounding box center [477, 233] width 954 height 466
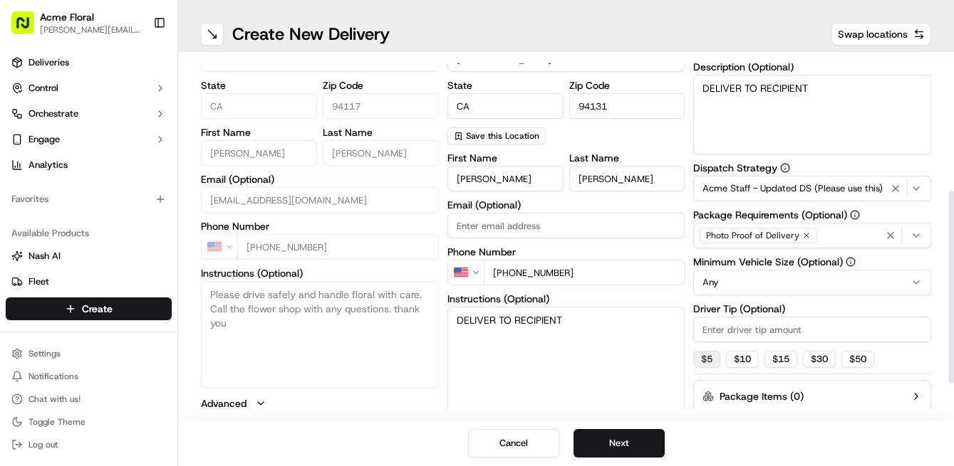
click at [704, 362] on button "$ 5" at bounding box center [706, 359] width 27 height 17
type input "5"
click at [721, 283] on html "Acme Floral [PERSON_NAME][EMAIL_ADDRESS][DOMAIN_NAME] Toggle Sidebar Deliveries…" at bounding box center [477, 233] width 954 height 466
click at [688, 213] on div "pickup Details Edit Saved Location Company Name Acme Floral Co Address Line 1 […" at bounding box center [566, 145] width 730 height 662
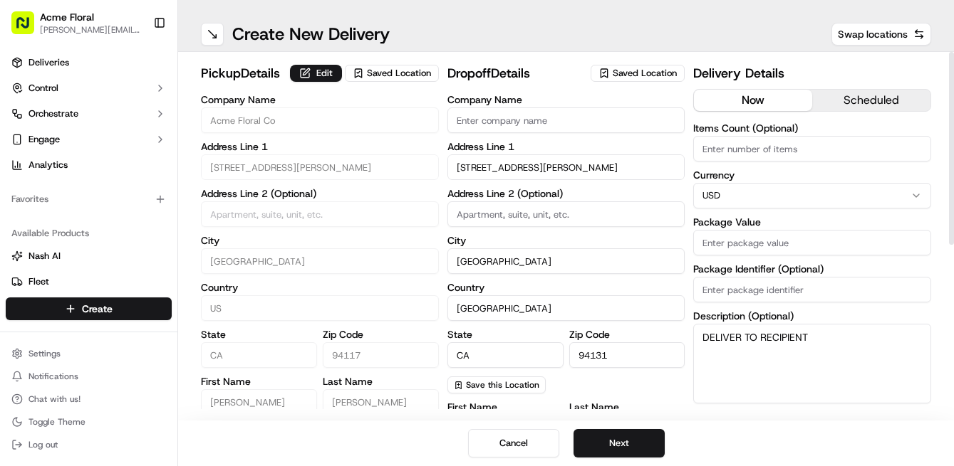
scroll to position [0, 0]
click at [738, 246] on input "Package Value" at bounding box center [812, 243] width 238 height 26
type input "225"
click at [632, 444] on button "Next" at bounding box center [618, 443] width 91 height 28
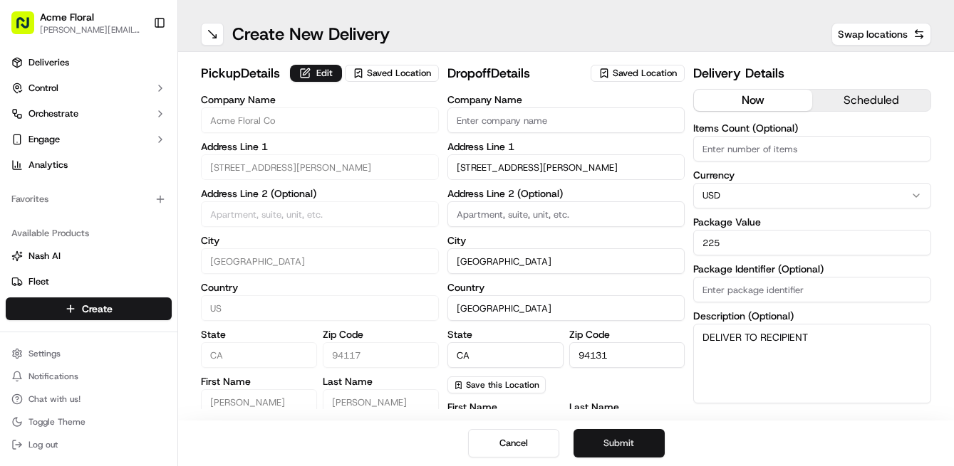
click at [632, 444] on button "Submit" at bounding box center [618, 443] width 91 height 28
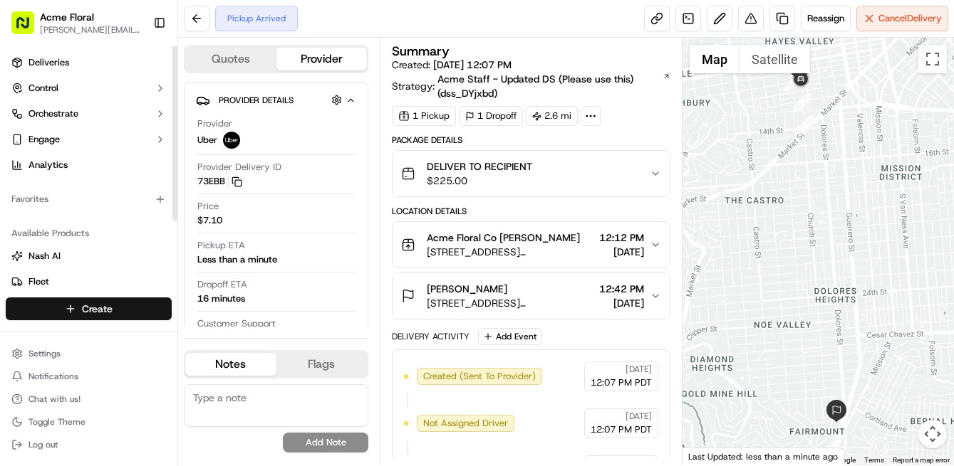
click at [108, 305] on html "Acme Floral [PERSON_NAME][EMAIL_ADDRESS][DOMAIN_NAME] Toggle Sidebar Deliveries…" at bounding box center [477, 233] width 954 height 466
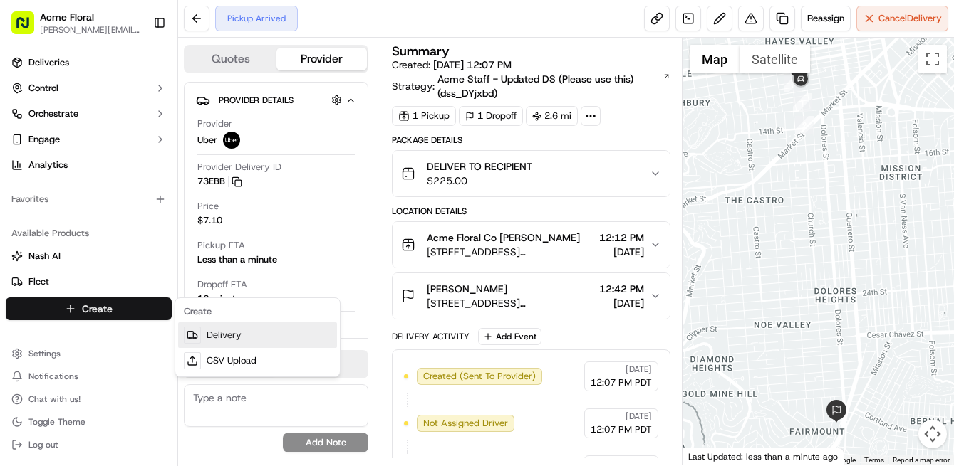
click at [227, 335] on link "Delivery" at bounding box center [257, 336] width 159 height 26
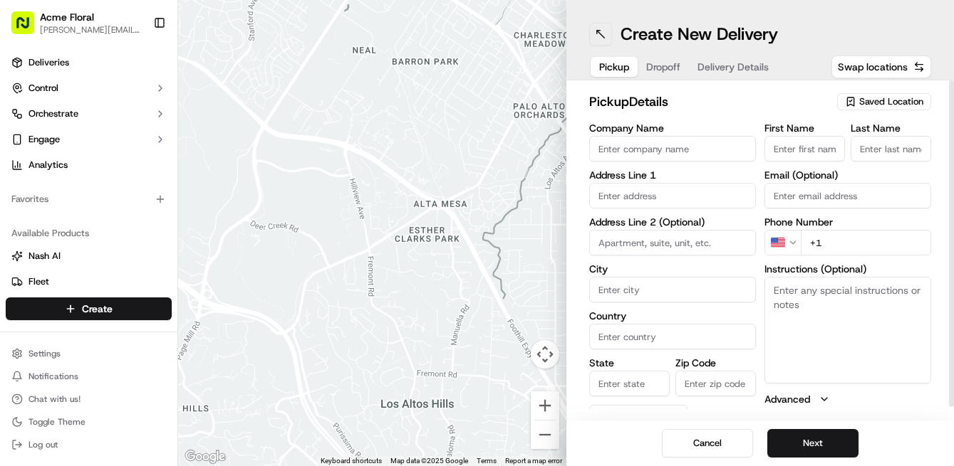
click at [602, 39] on button at bounding box center [600, 34] width 23 height 23
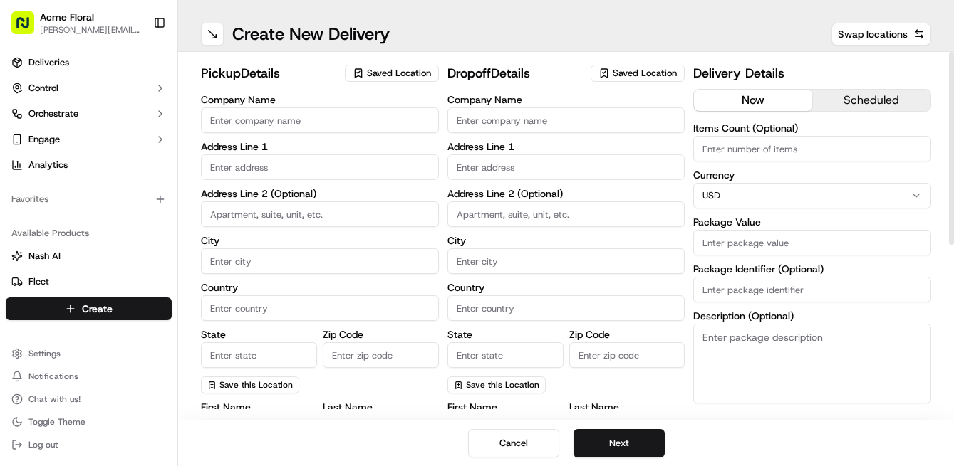
click at [414, 75] on span "Saved Location" at bounding box center [399, 73] width 64 height 13
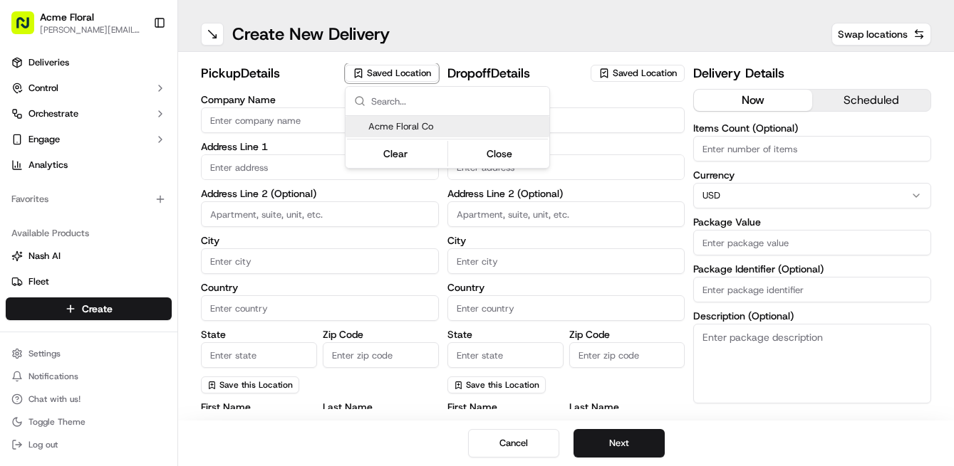
click at [422, 125] on span "Acme Floral Co" at bounding box center [455, 126] width 175 height 13
type input "Acme Floral Co"
type input "[GEOGRAPHIC_DATA]"
type input "US"
type input "CA"
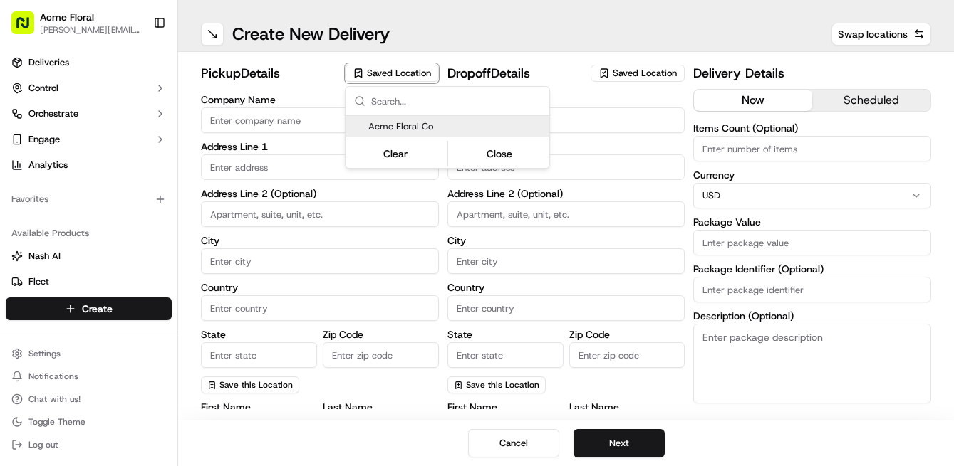
type input "94117"
type input "[PERSON_NAME]"
type input "[EMAIL_ADDRESS][DOMAIN_NAME]"
type input "[PHONE_NUMBER]"
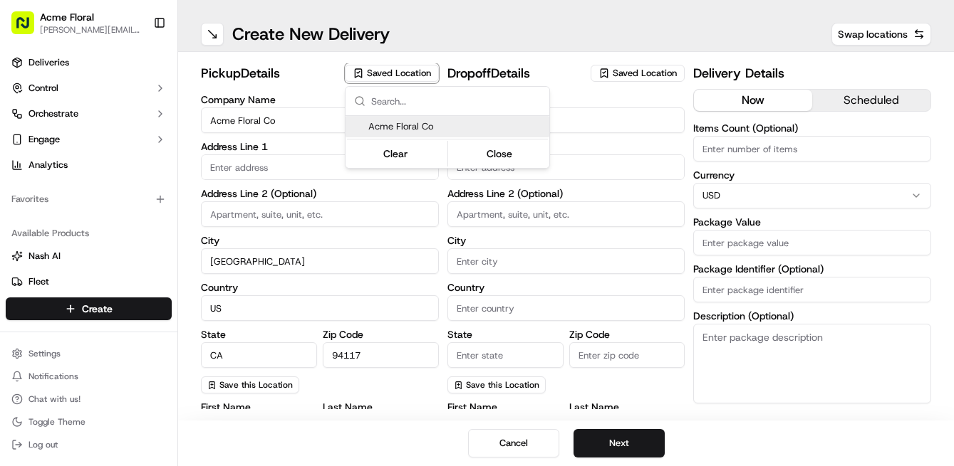
type textarea "Please drive safely and handle floral with care. Call the flower shop with any …"
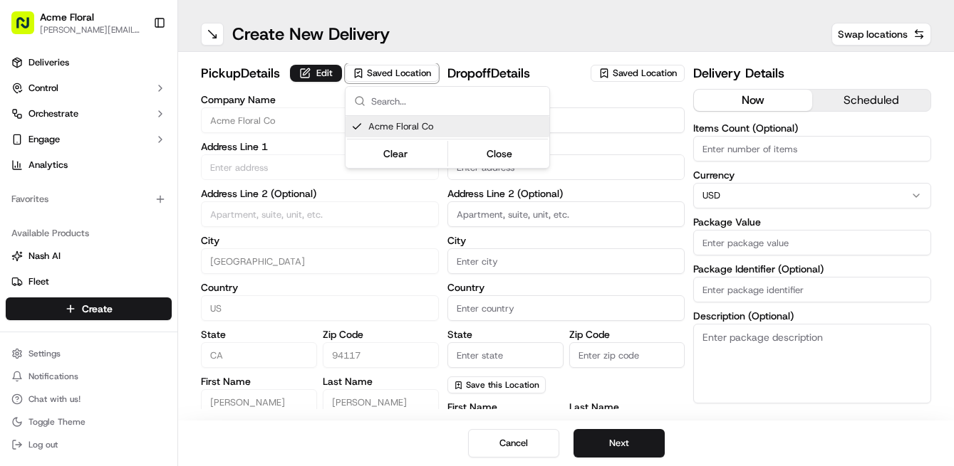
type input "[STREET_ADDRESS][PERSON_NAME]"
click at [615, 169] on html "Acme Floral [PERSON_NAME][EMAIL_ADDRESS][DOMAIN_NAME] Toggle Sidebar Deliveries…" at bounding box center [477, 233] width 954 height 466
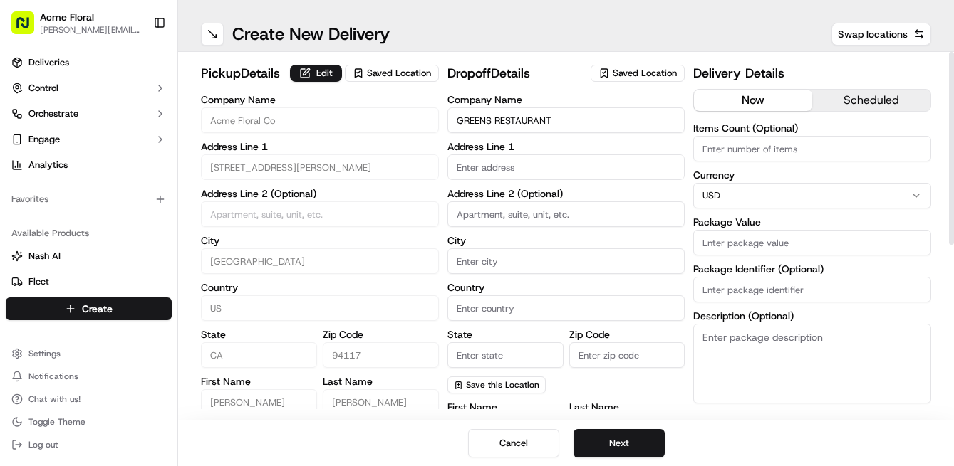
type input "GREENS RESTAURANT"
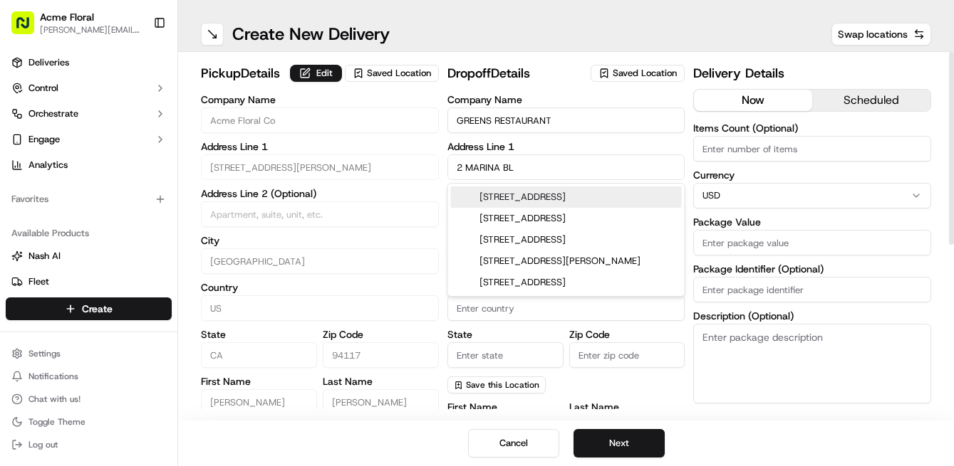
click at [630, 197] on div "[STREET_ADDRESS]" at bounding box center [566, 197] width 231 height 21
type input "[STREET_ADDRESS]"
type input "[GEOGRAPHIC_DATA]"
type input "CA"
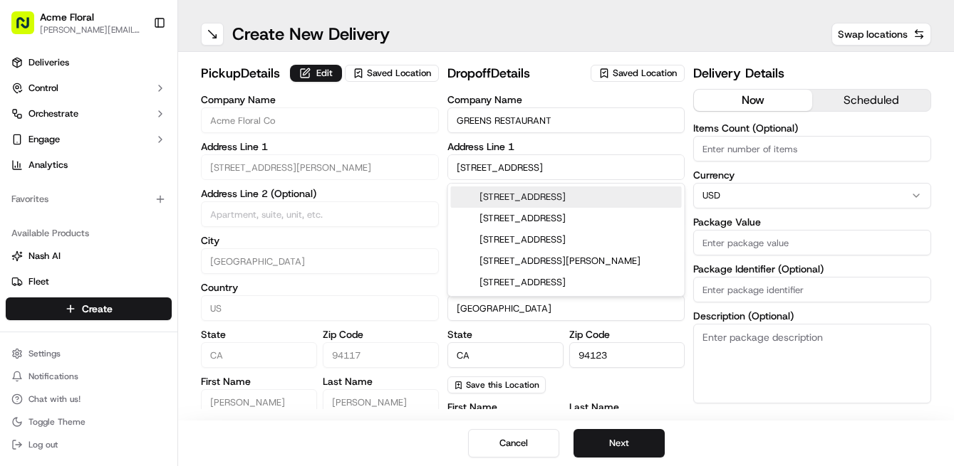
type input "94123"
type input "[STREET_ADDRESS]"
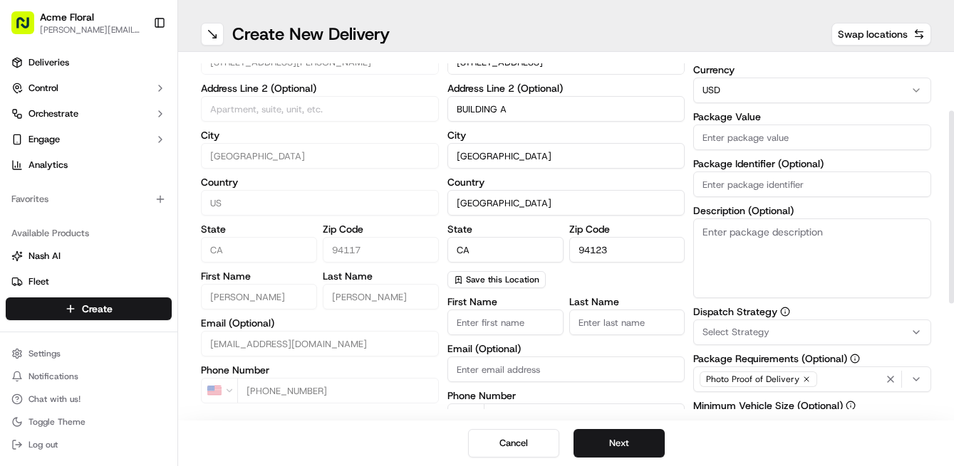
scroll to position [137, 0]
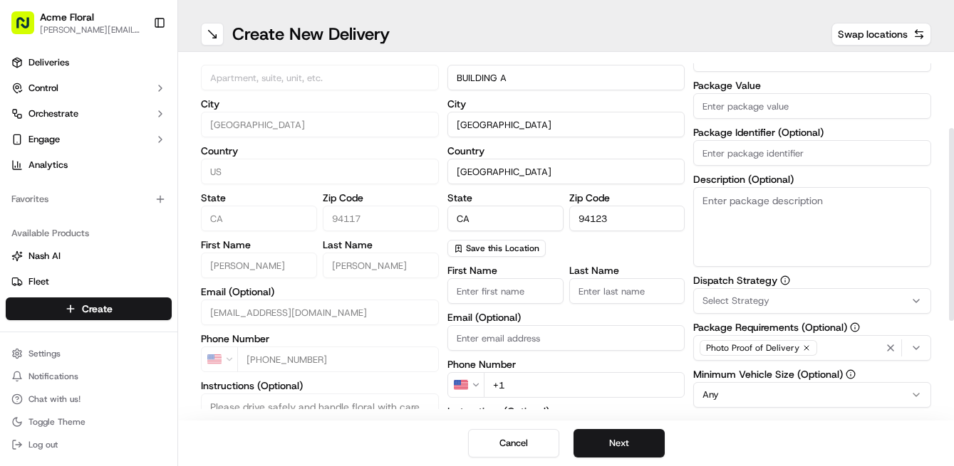
type input "BUILDING A"
type input "[PERSON_NAME]"
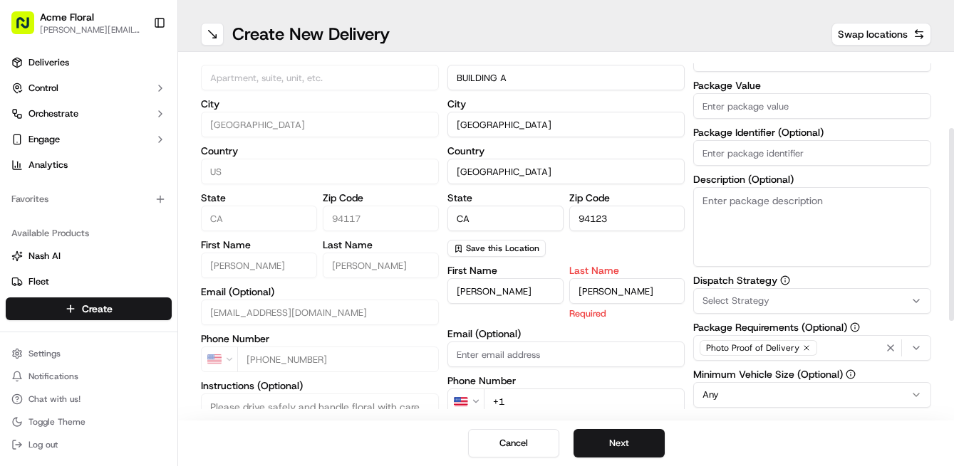
type input "[PERSON_NAME]"
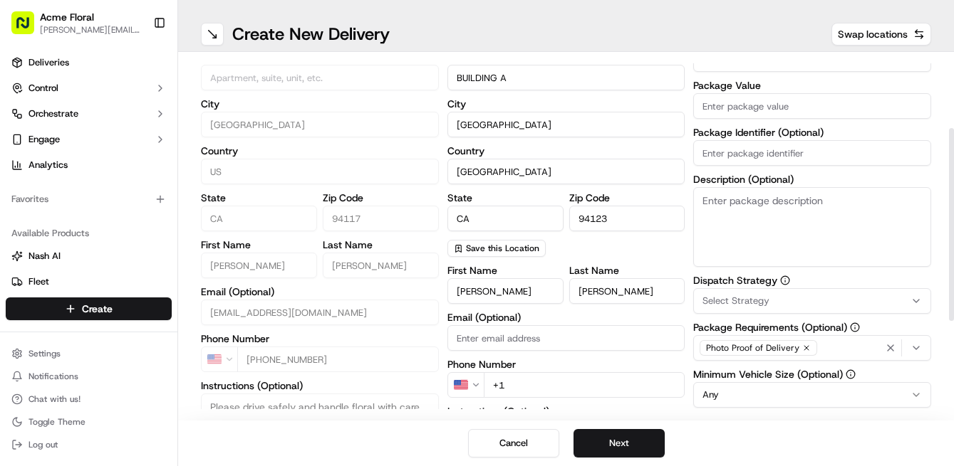
click at [499, 320] on div "First Name [PERSON_NAME] Last Name [PERSON_NAME] Email (Optional) Phone Number …" at bounding box center [566, 407] width 238 height 283
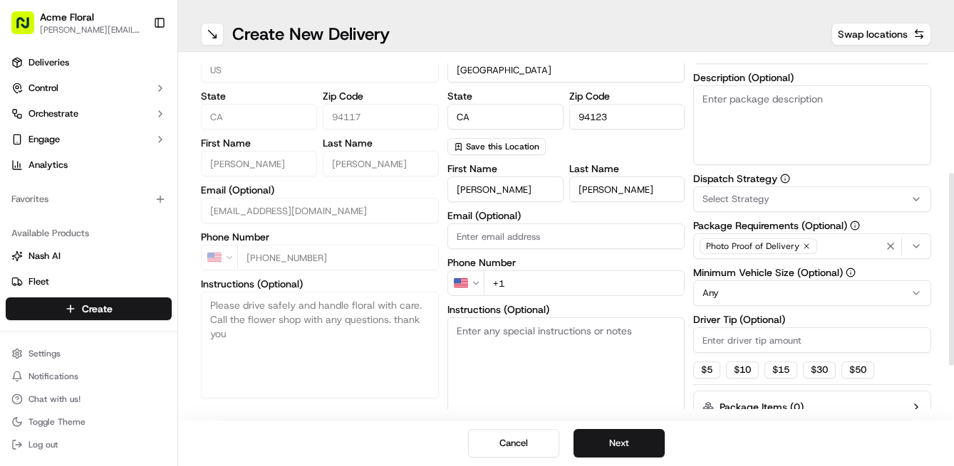
scroll to position [249, 0]
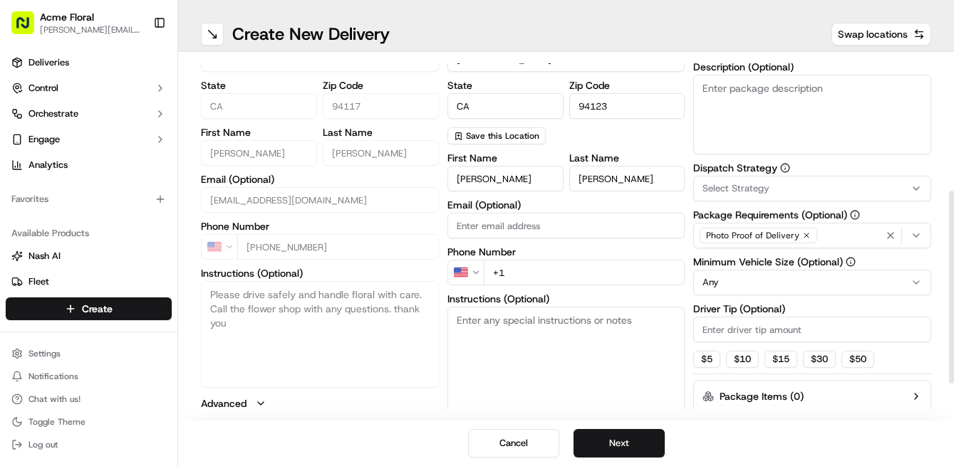
paste input "[PHONE_NUMBER]"
type input "[PHONE_NUMBER]"
click at [526, 366] on textarea "Instructions (Optional)" at bounding box center [566, 360] width 238 height 107
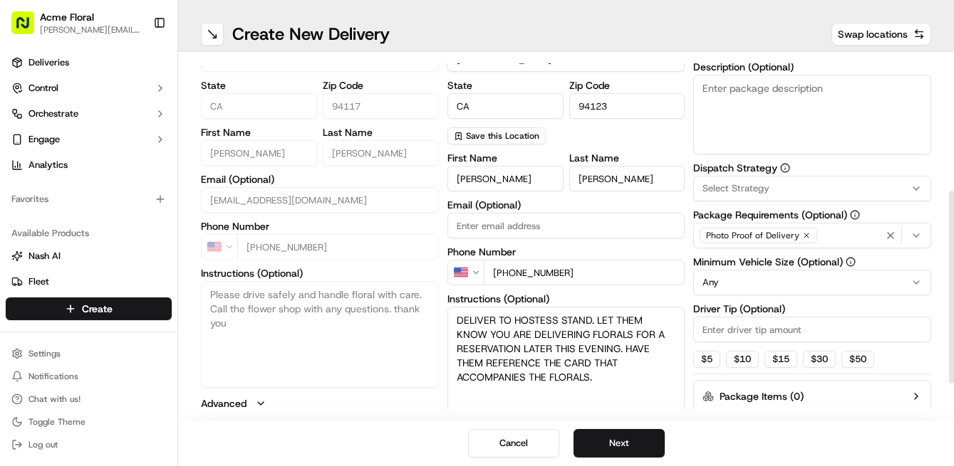
click at [524, 350] on textarea "DELIVER TO HOSTESS STAND. LET THEM KNOW YOU ARE DELIVERING FLORALS FOR A RESERV…" at bounding box center [566, 360] width 238 height 107
type textarea "DELIVER TO HOSTESS STAND. LET THEM KNOW YOU ARE DELIVERING FLORALS FOR A RESERV…"
click at [711, 360] on button "$ 5" at bounding box center [706, 359] width 27 height 17
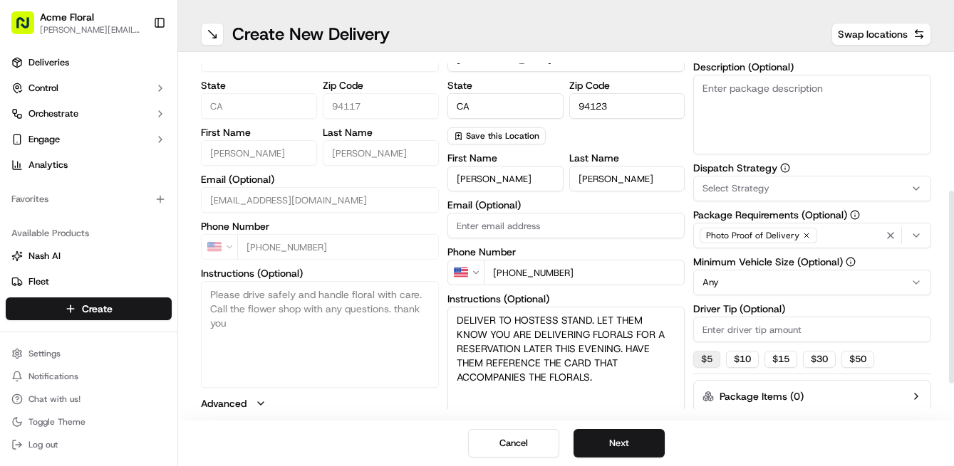
type input "5"
click at [729, 285] on html "Acme Floral [PERSON_NAME][EMAIL_ADDRESS][DOMAIN_NAME] Toggle Sidebar Deliveries…" at bounding box center [477, 233] width 954 height 466
click at [745, 104] on textarea "Description (Optional)" at bounding box center [812, 115] width 238 height 80
paste textarea "DELIVER TO HOSTESS STAND. LET THEM KNOW YOU ARE DELIVERING FLORALS FOR A RESERV…"
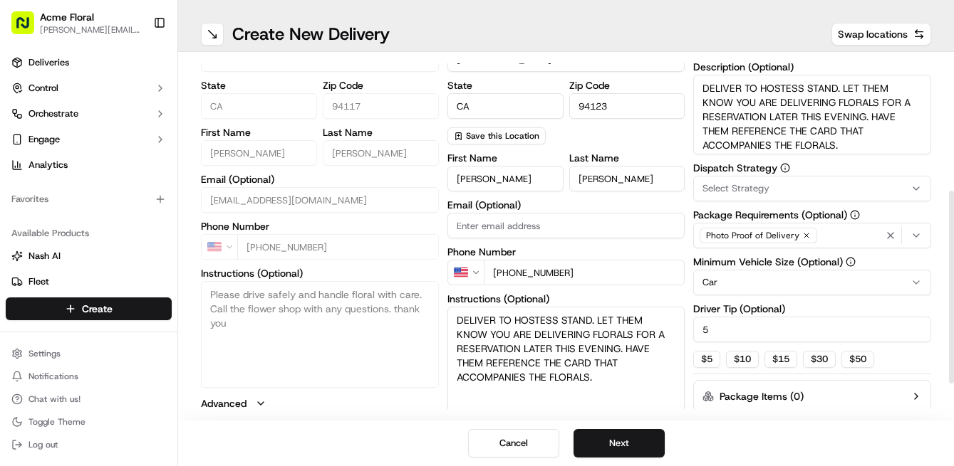
type textarea "DELIVER TO HOSTESS STAND. LET THEM KNOW YOU ARE DELIVERING FLORALS FOR A RESERV…"
click at [741, 191] on span "Select Strategy" at bounding box center [735, 188] width 67 height 13
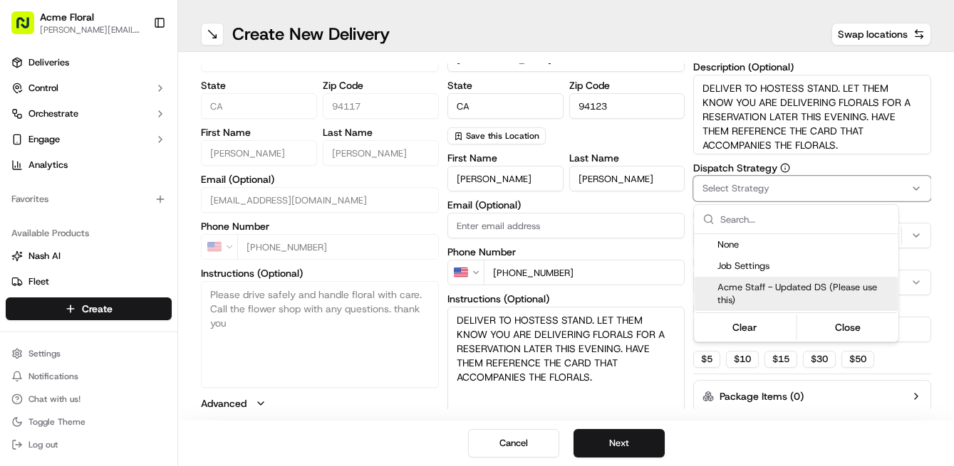
click at [739, 287] on span "Acme Staff - Updated DS (Please use this)" at bounding box center [804, 294] width 175 height 26
click at [686, 303] on html "Acme Floral [PERSON_NAME][EMAIL_ADDRESS][DOMAIN_NAME] Toggle Sidebar Deliveries…" at bounding box center [477, 233] width 954 height 466
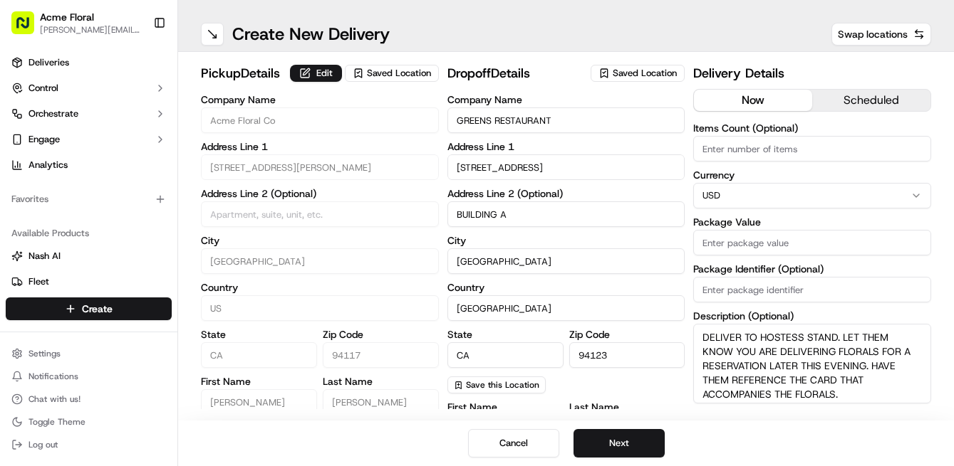
scroll to position [0, 0]
click at [761, 243] on input "Package Value" at bounding box center [812, 243] width 238 height 26
type input "775"
click at [686, 254] on div "pickup Details Edit Saved Location Company Name Acme Floral Co Address Line 1 […" at bounding box center [566, 394] width 730 height 662
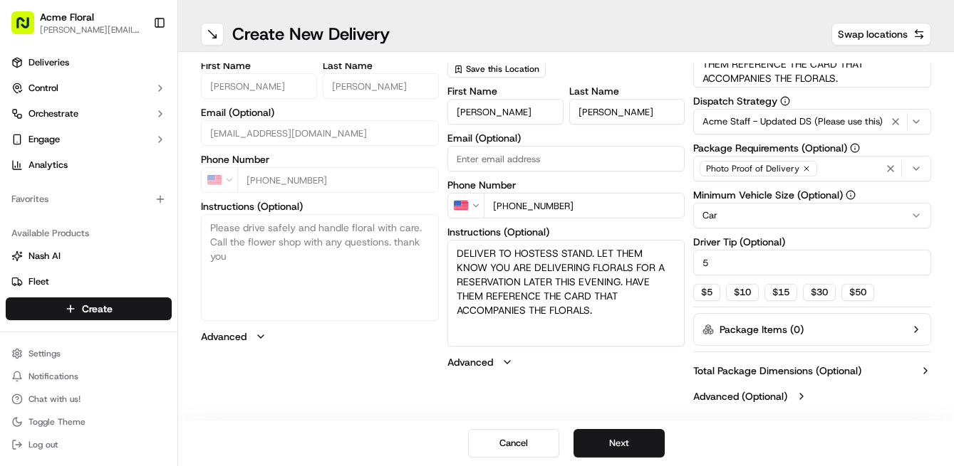
scroll to position [316, 0]
click at [686, 276] on div "pickup Details Edit Saved Location Company Name Acme Floral Co Address Line 1 […" at bounding box center [566, 78] width 730 height 662
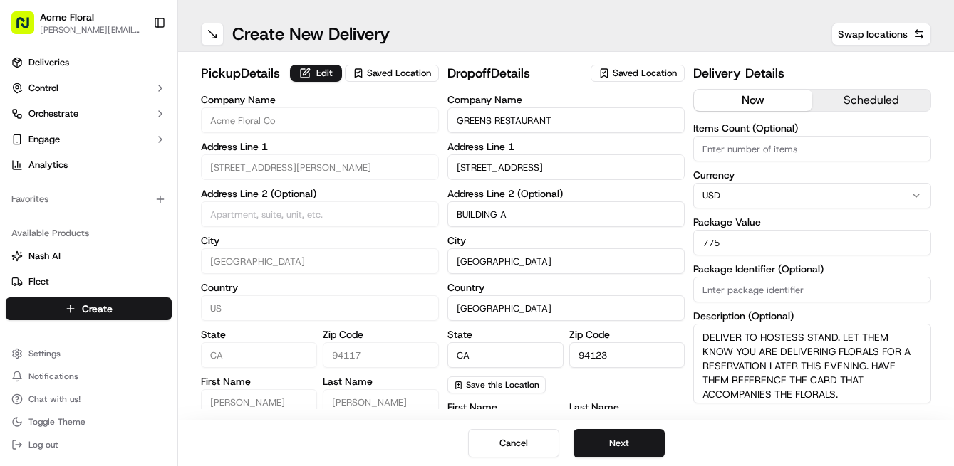
scroll to position [0, 0]
click at [756, 146] on input "Items Count (Optional)" at bounding box center [812, 149] width 238 height 26
type input "1"
click at [685, 198] on div "pickup Details Edit Saved Location Company Name Acme Floral Co Address Line 1 […" at bounding box center [566, 394] width 730 height 662
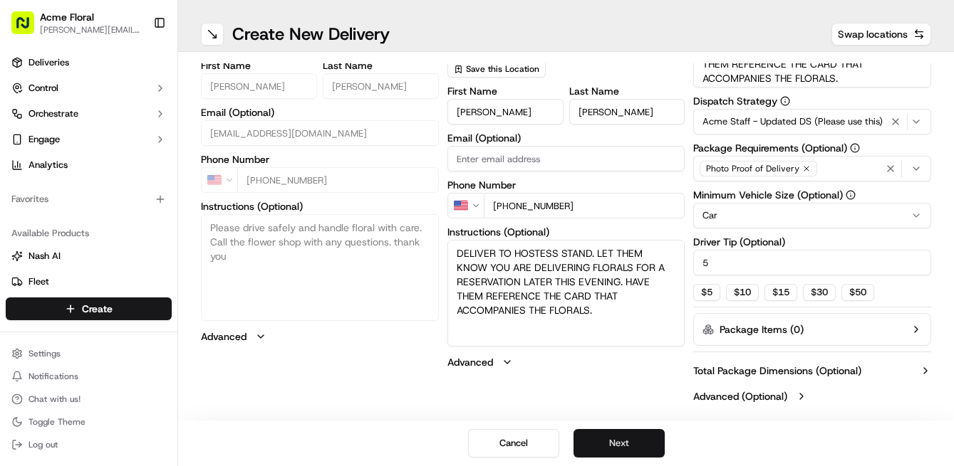
scroll to position [316, 0]
click at [622, 437] on button "Next" at bounding box center [618, 443] width 91 height 28
click at [622, 437] on button "Submit" at bounding box center [618, 443] width 91 height 28
